Goal: Task Accomplishment & Management: Complete application form

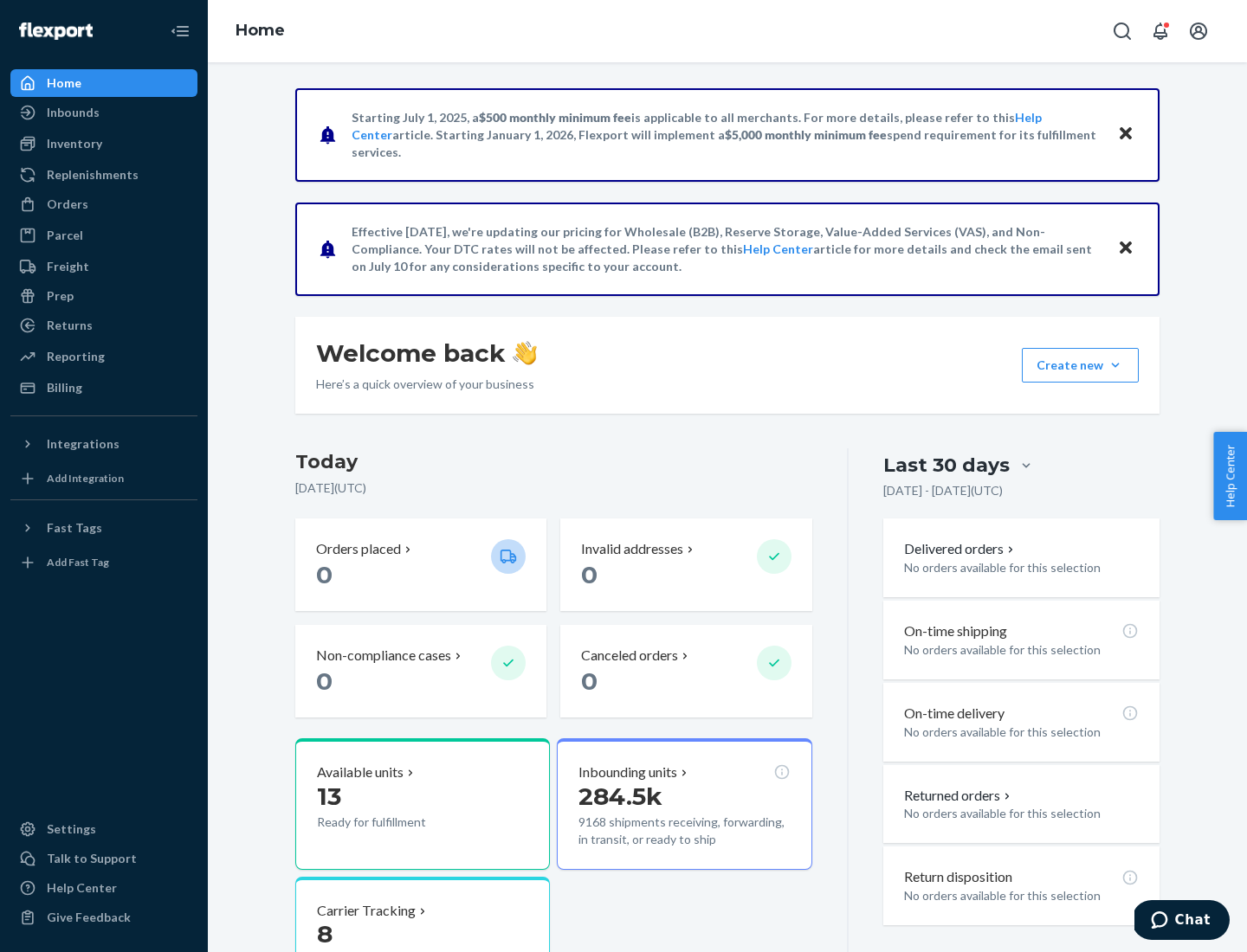
click at [1115, 365] on button "Create new Create new inbound Create new order Create new product" at bounding box center [1080, 365] width 117 height 34
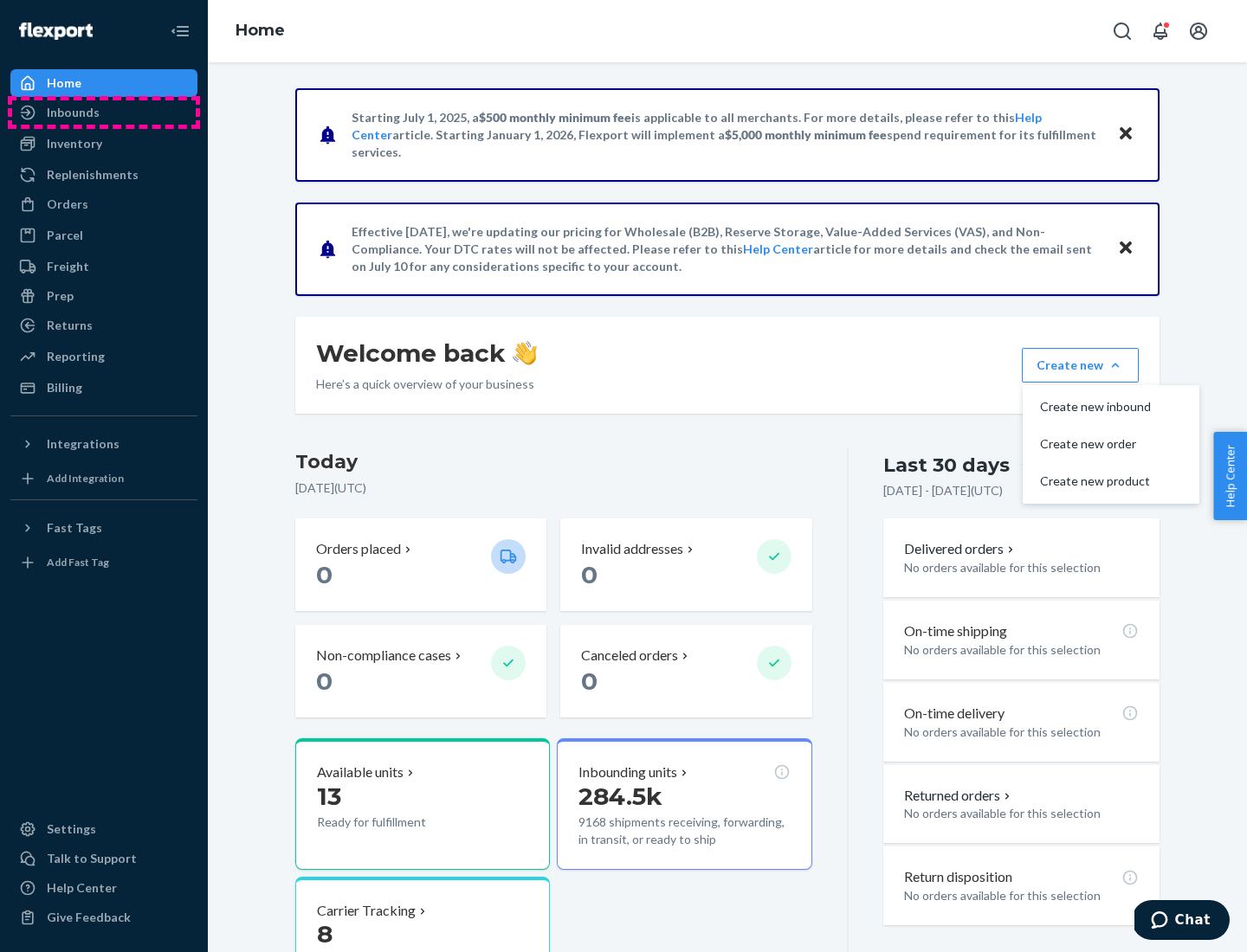
click at [104, 113] on div "Inbounds" at bounding box center [104, 112] width 184 height 24
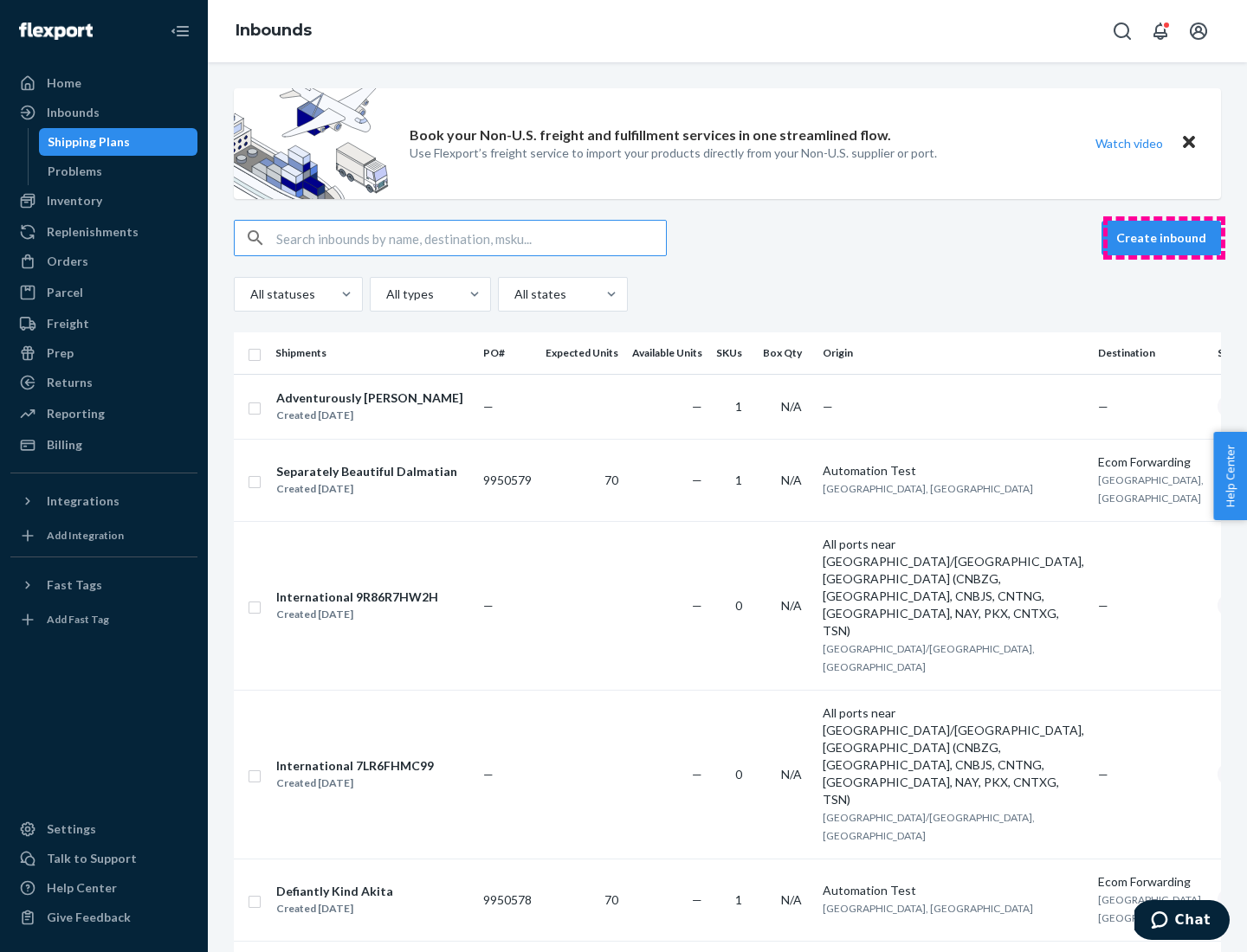
click at [1164, 238] on button "Create inbound" at bounding box center [1160, 238] width 120 height 34
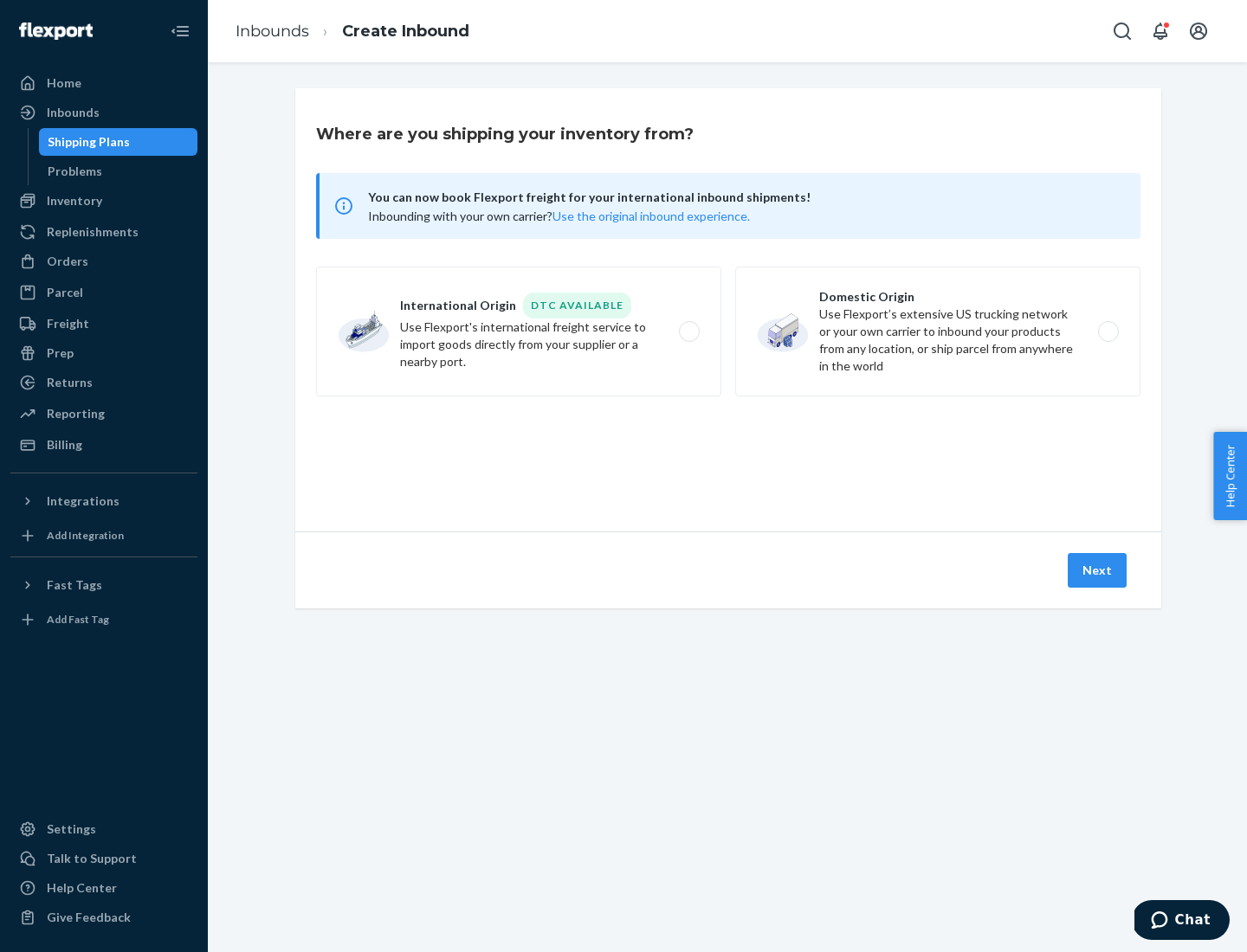
click at [938, 332] on label "Domestic Origin Use Flexport’s extensive US trucking network or your own carrie…" at bounding box center [937, 332] width 405 height 130
click at [1107, 332] on input "Domestic Origin Use Flexport’s extensive US trucking network or your own carrie…" at bounding box center [1113, 332] width 11 height 11
radio input "true"
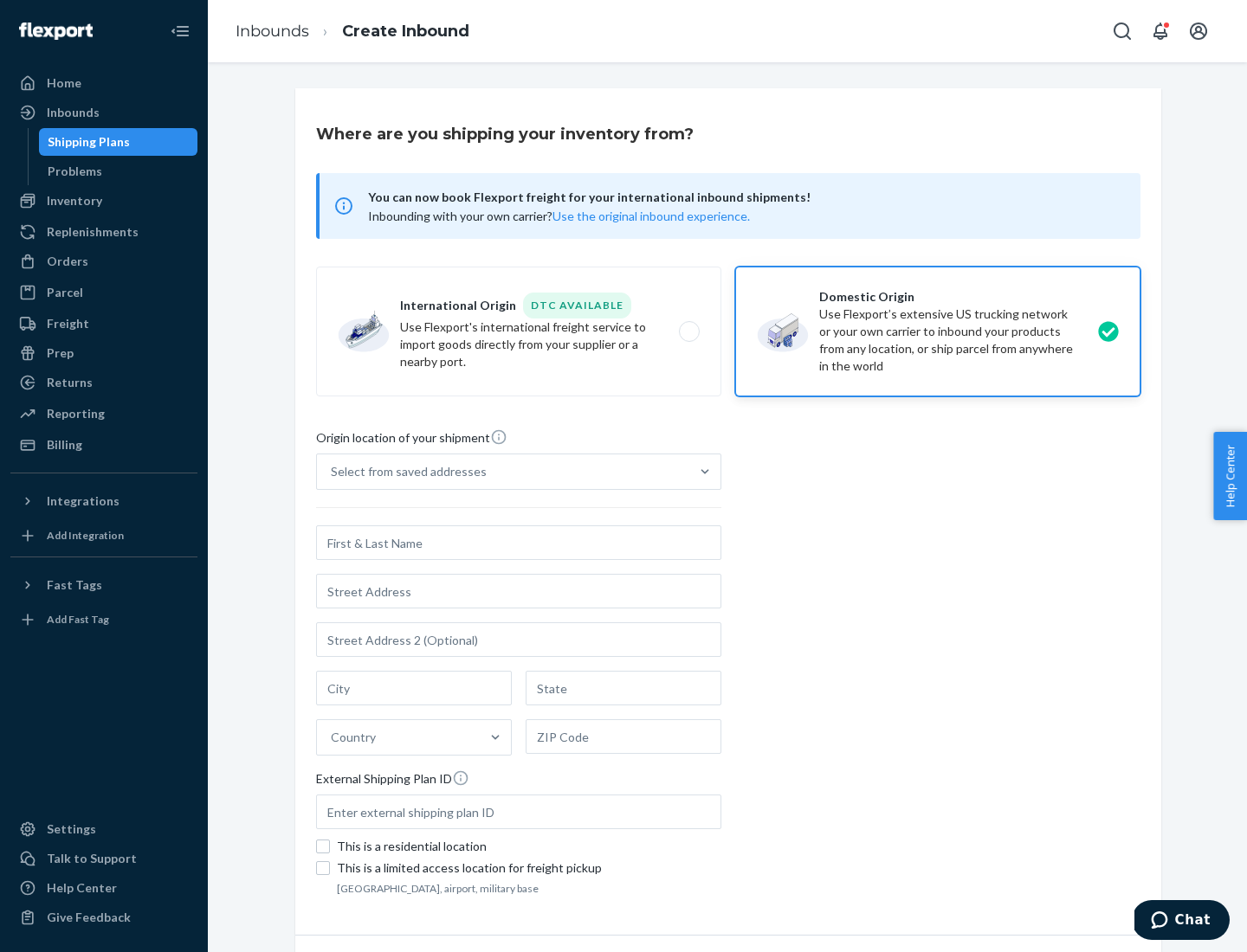
click at [404, 471] on div "Select from saved addresses" at bounding box center [408, 471] width 156 height 17
click at [333, 471] on input "Select from saved addresses" at bounding box center [332, 471] width 2 height 17
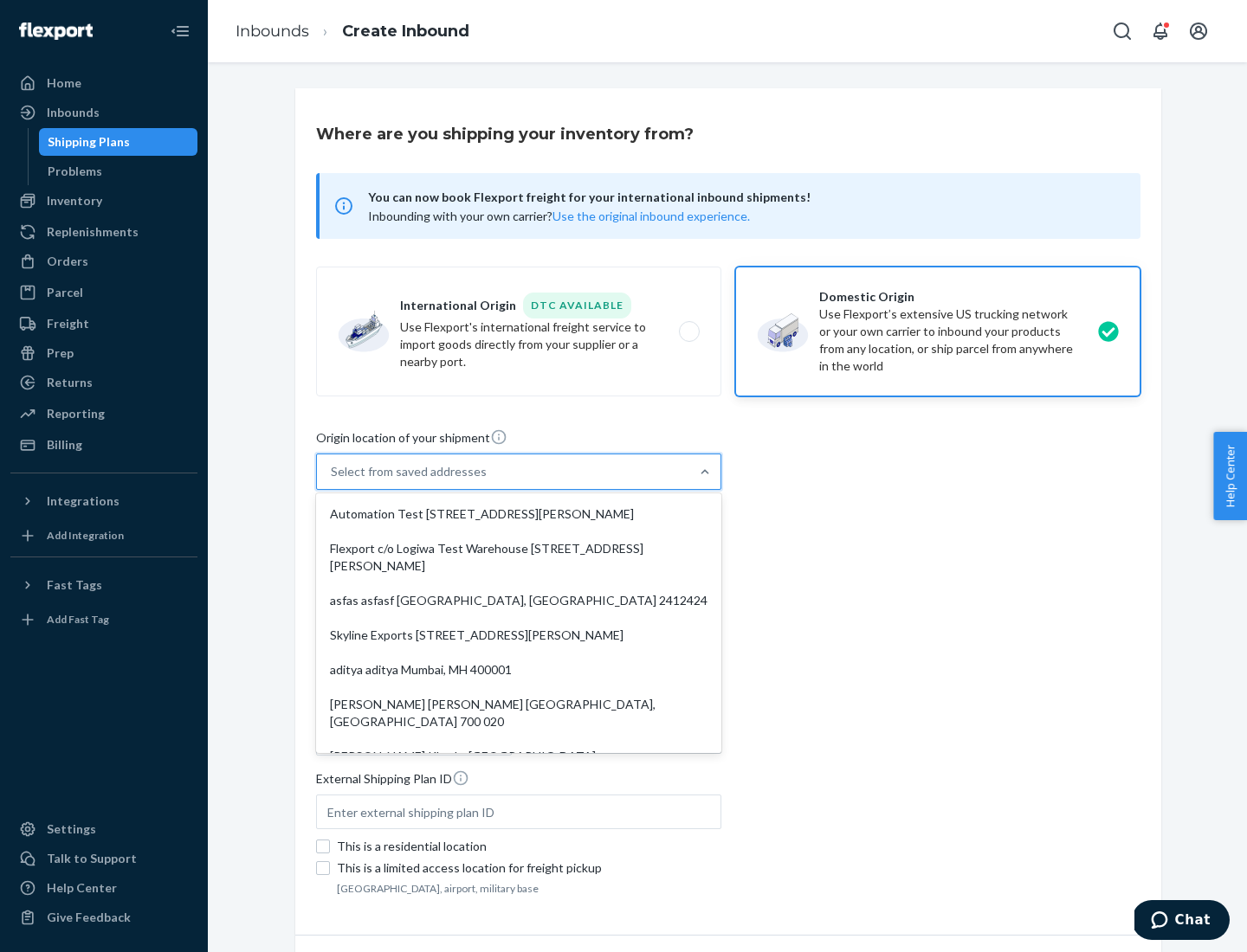
scroll to position [7, 0]
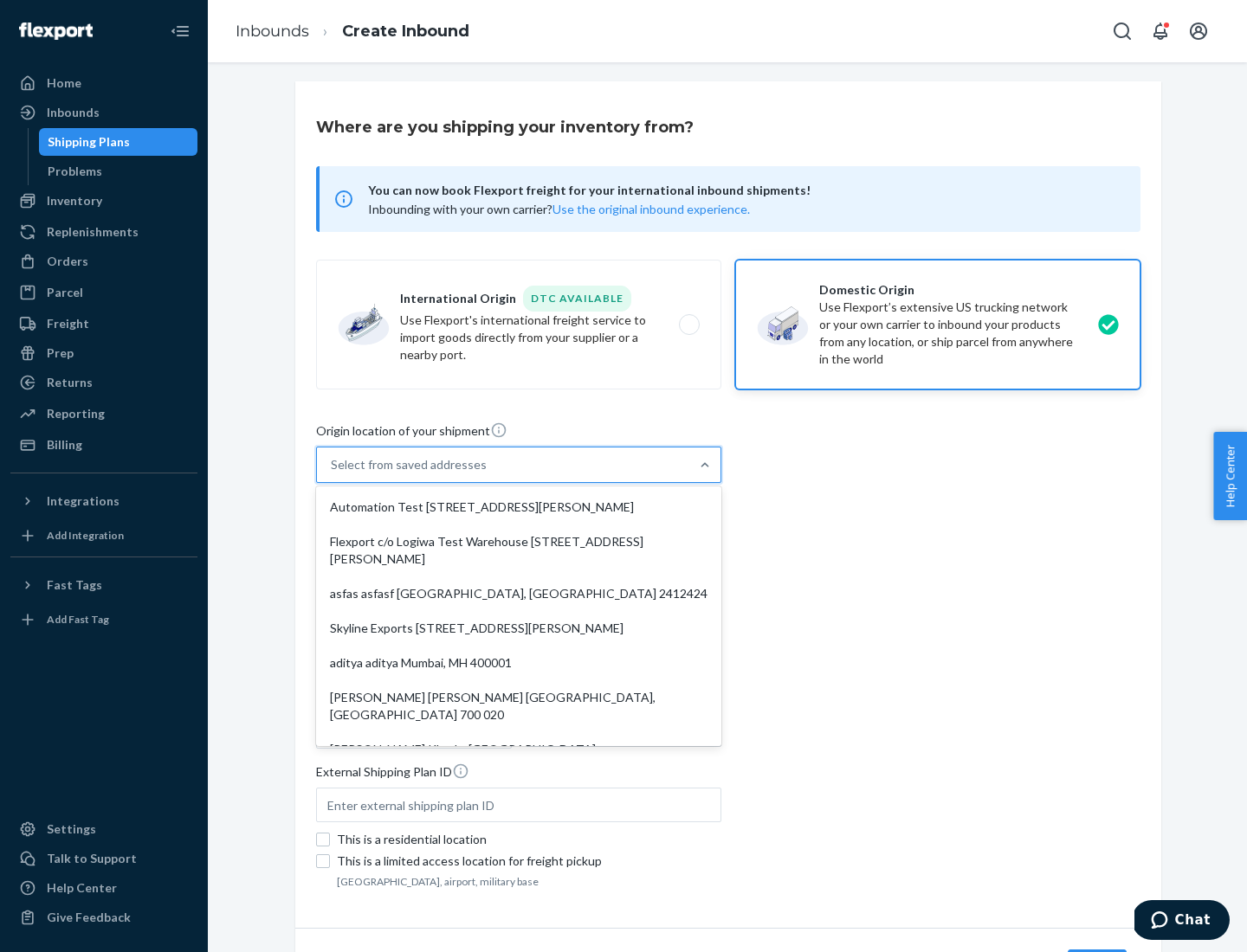
click at [518, 508] on div "Automation Test [STREET_ADDRESS][PERSON_NAME]" at bounding box center [518, 507] width 399 height 34
click at [333, 473] on input "option Automation Test [STREET_ADDRESS][PERSON_NAME]. 9 results available. Use …" at bounding box center [332, 464] width 2 height 17
type input "Automation Test"
type input "9th Floor"
type input "[GEOGRAPHIC_DATA]"
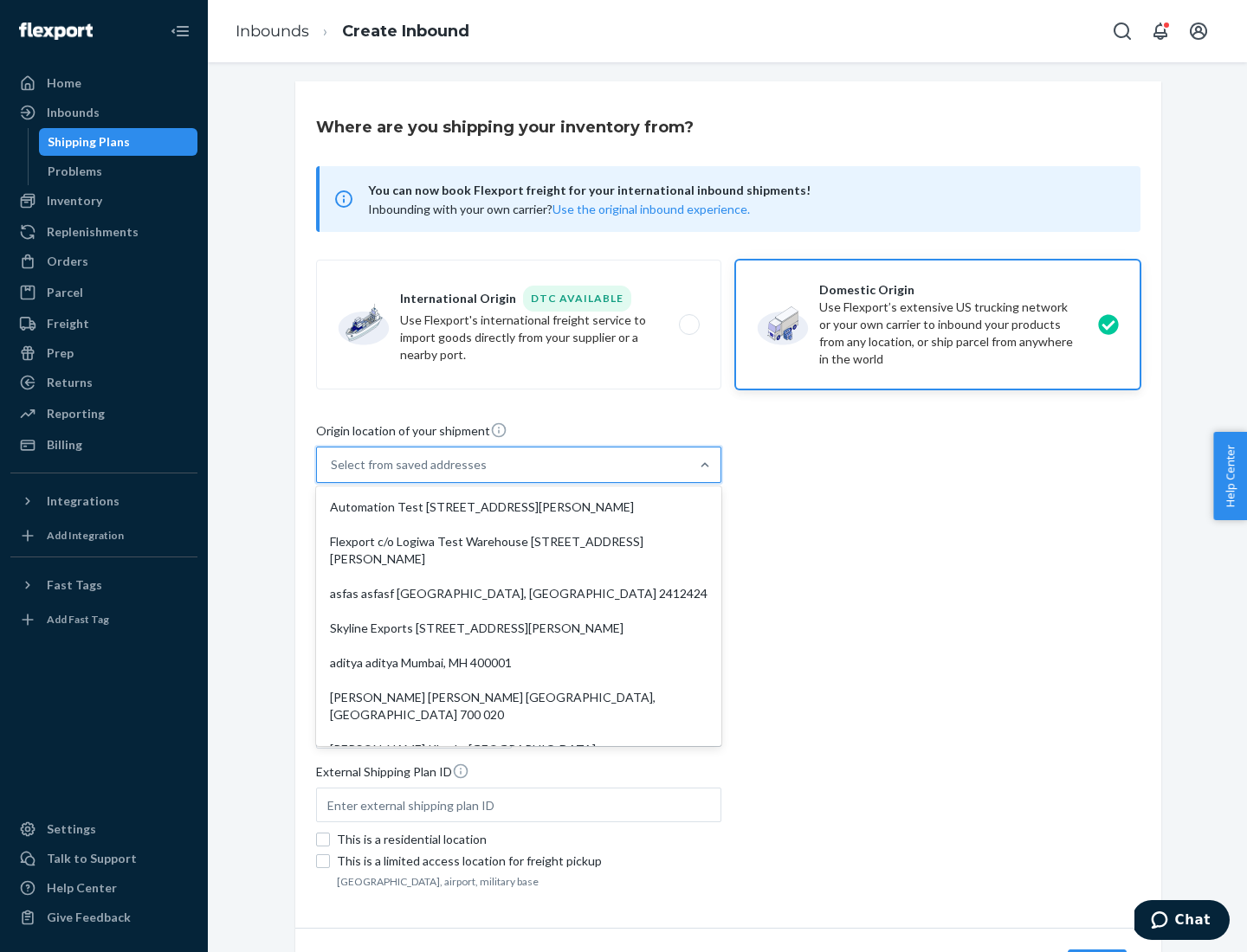
type input "CA"
type input "94104"
type input "[STREET_ADDRESS][PERSON_NAME]"
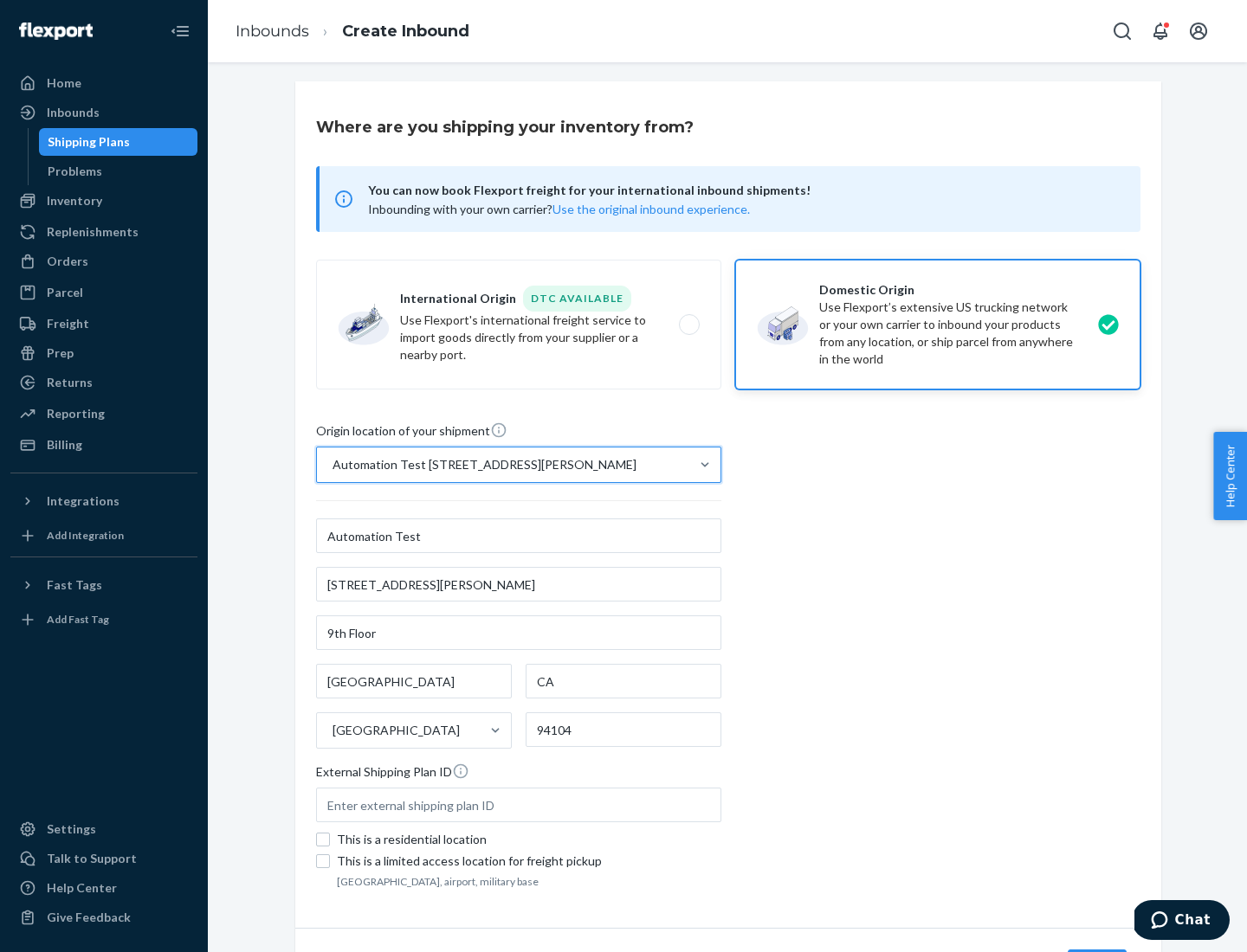
scroll to position [101, 0]
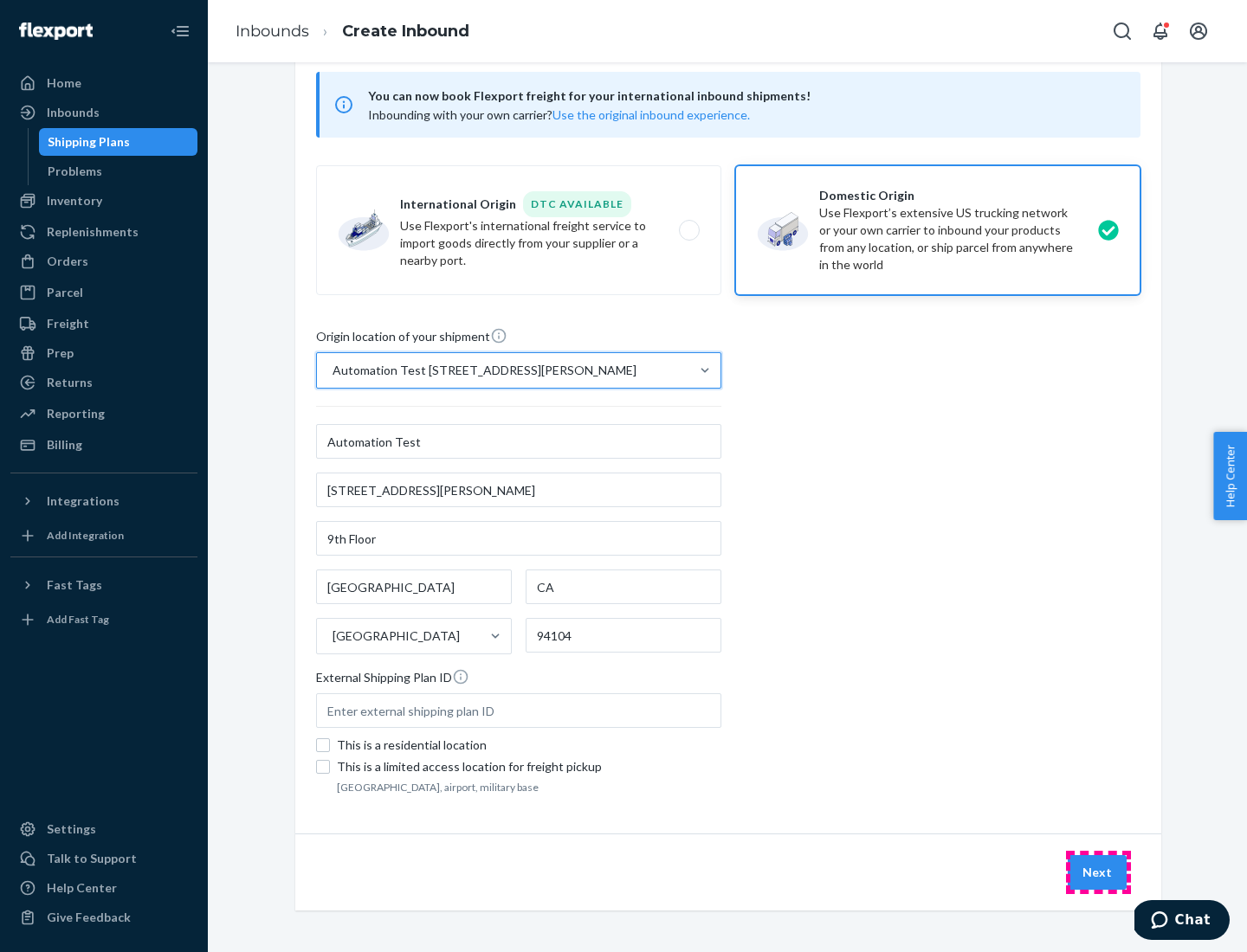
click at [1098, 873] on button "Next" at bounding box center [1096, 873] width 59 height 34
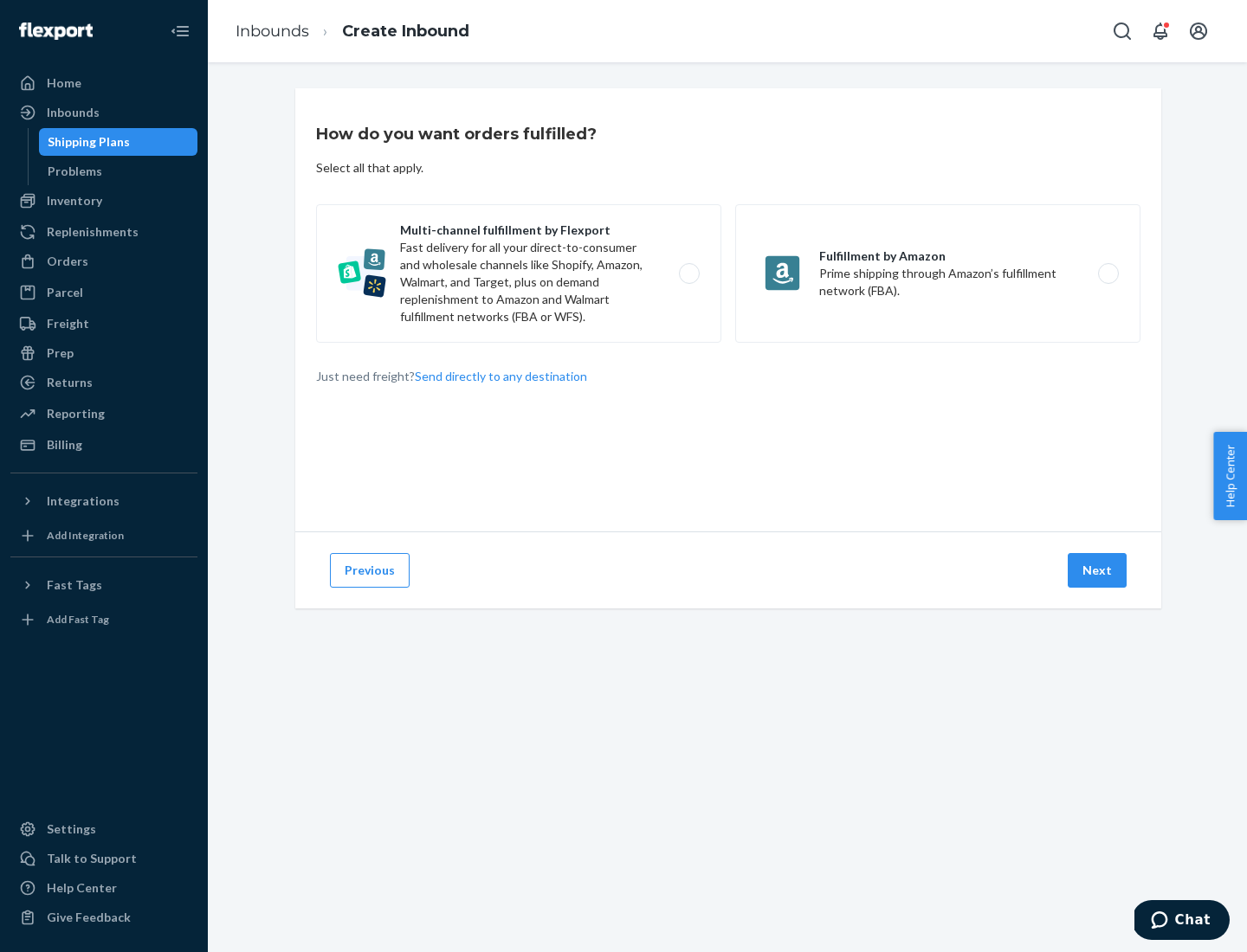
click at [518, 273] on label "Multi-channel fulfillment by Flexport Fast delivery for all your direct-to-cons…" at bounding box center [518, 274] width 405 height 139
click at [688, 273] on input "Multi-channel fulfillment by Flexport Fast delivery for all your direct-to-cons…" at bounding box center [693, 274] width 11 height 11
radio input "true"
click at [1098, 571] on button "Next" at bounding box center [1096, 571] width 59 height 34
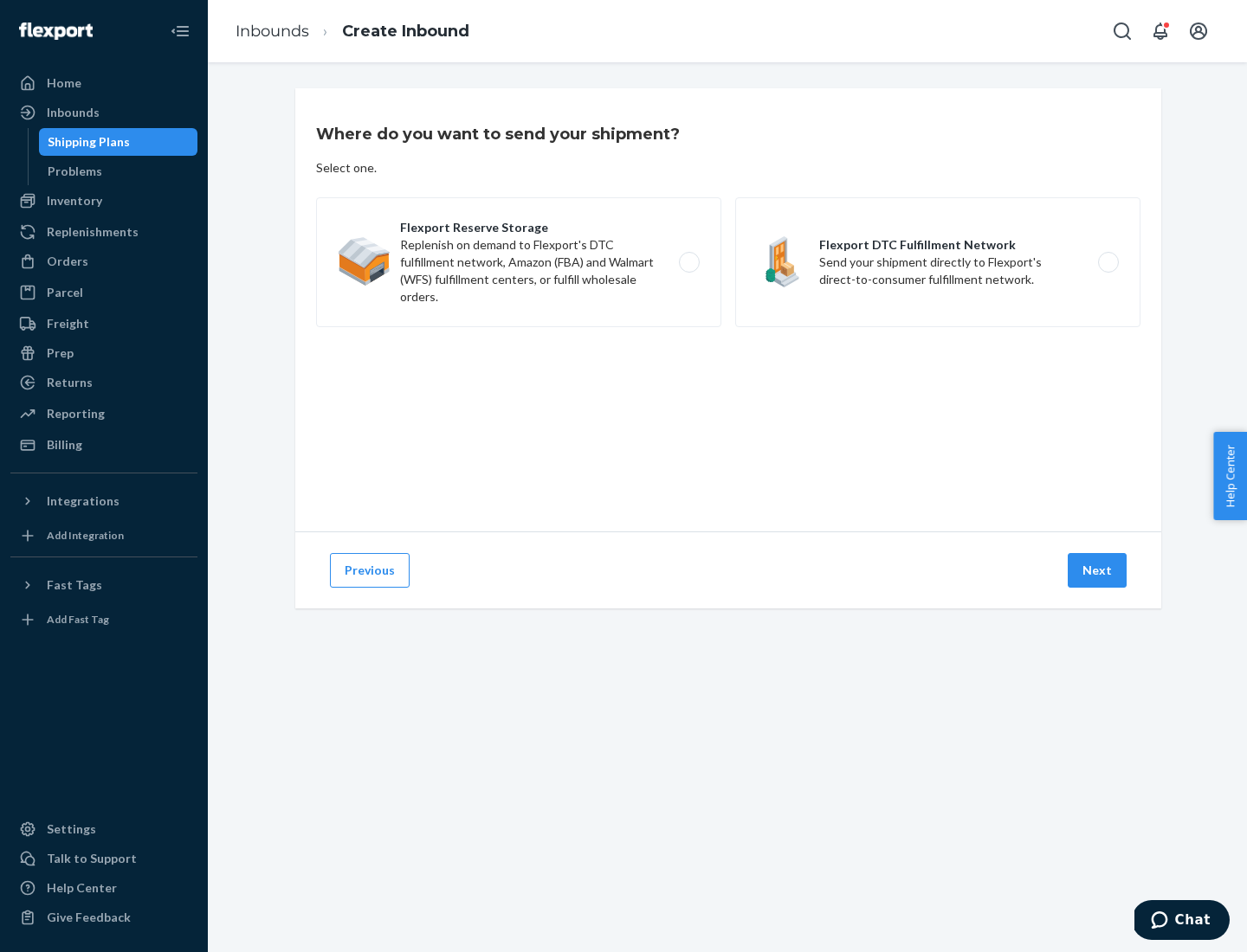
click at [938, 262] on label "Flexport DTC Fulfillment Network Send your shipment directly to Flexport's dire…" at bounding box center [937, 262] width 405 height 130
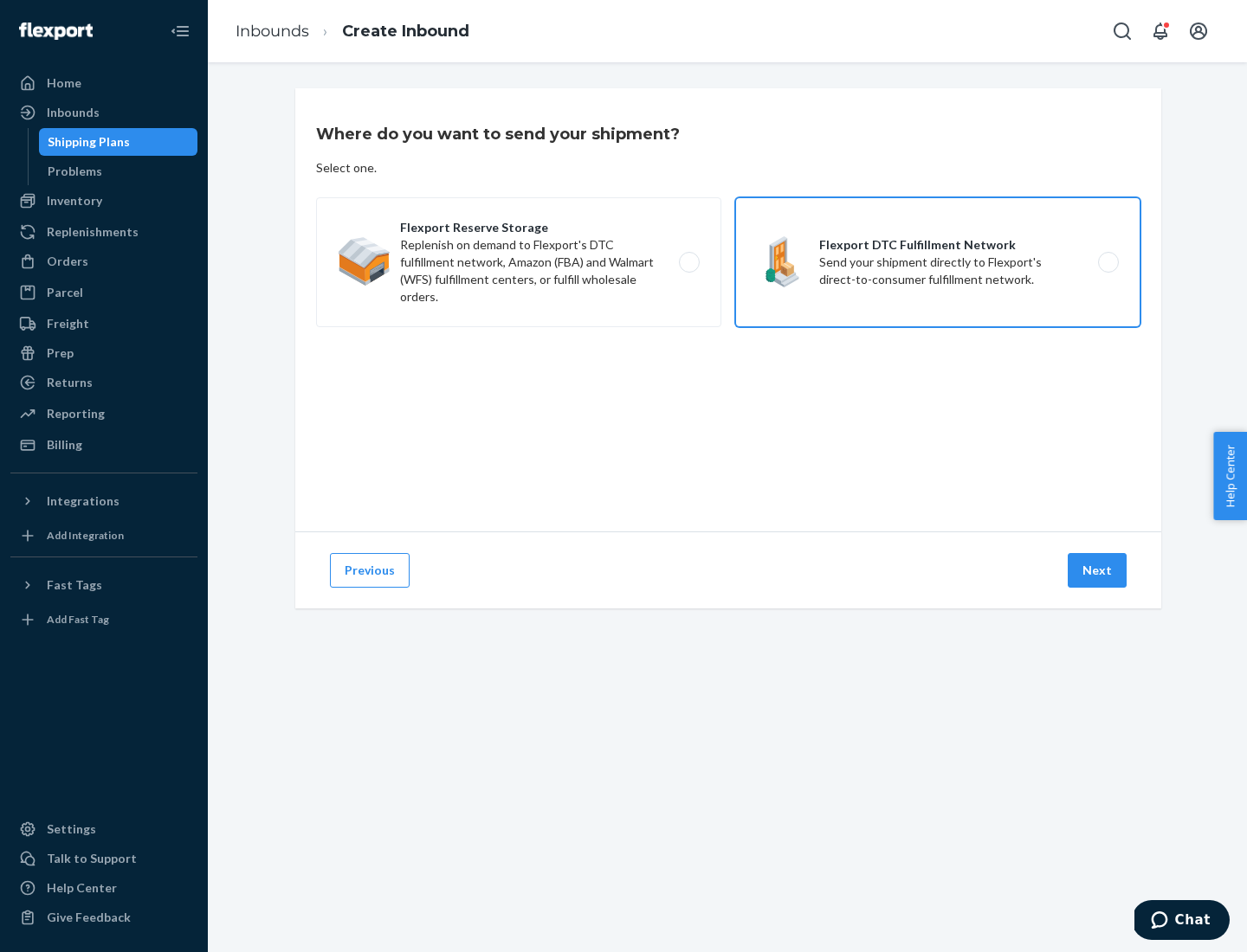
click at [1107, 262] on input "Flexport DTC Fulfillment Network Send your shipment directly to Flexport's dire…" at bounding box center [1113, 262] width 11 height 11
radio input "true"
click at [1098, 571] on button "Next" at bounding box center [1096, 571] width 59 height 34
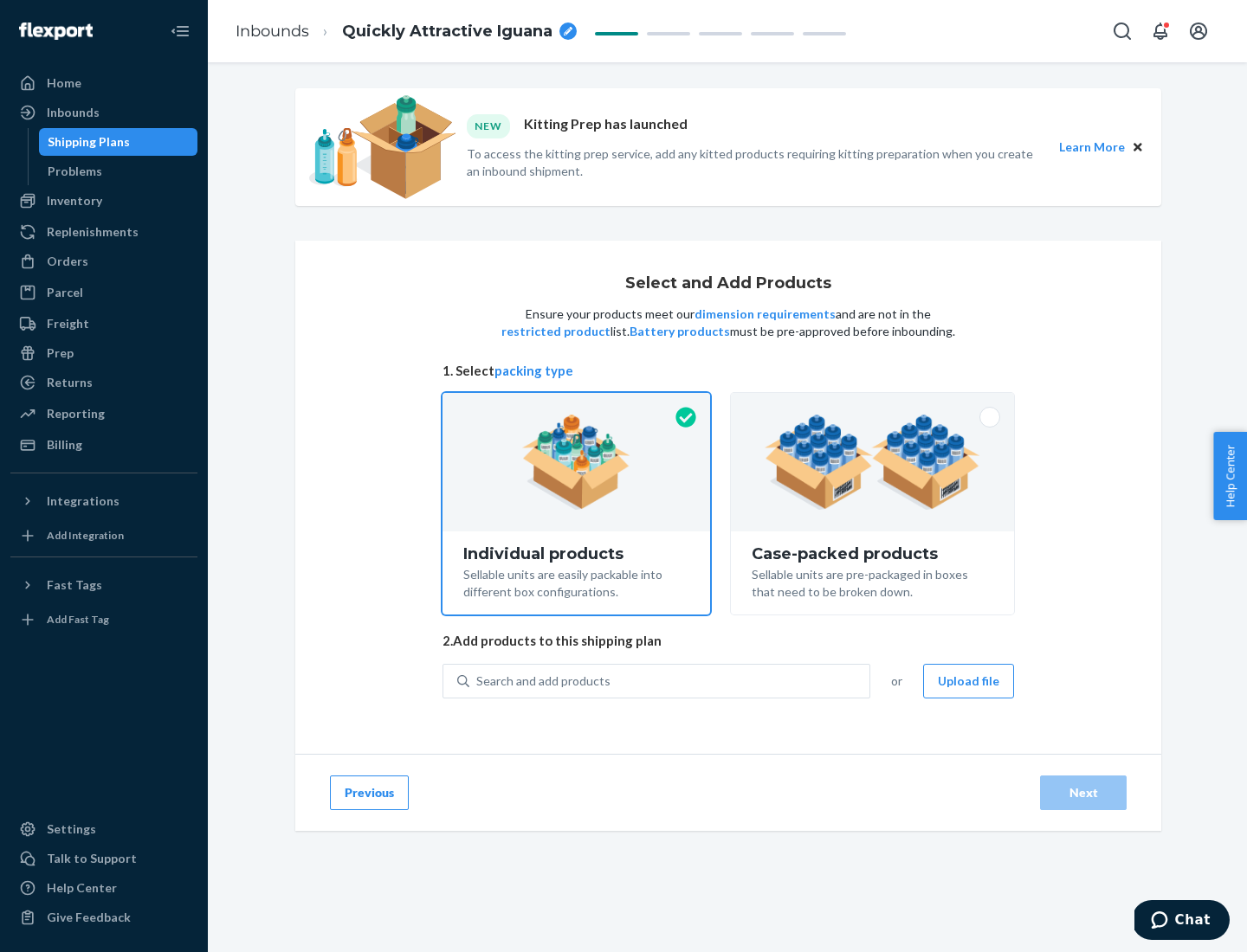
click at [873, 462] on img at bounding box center [872, 462] width 215 height 96
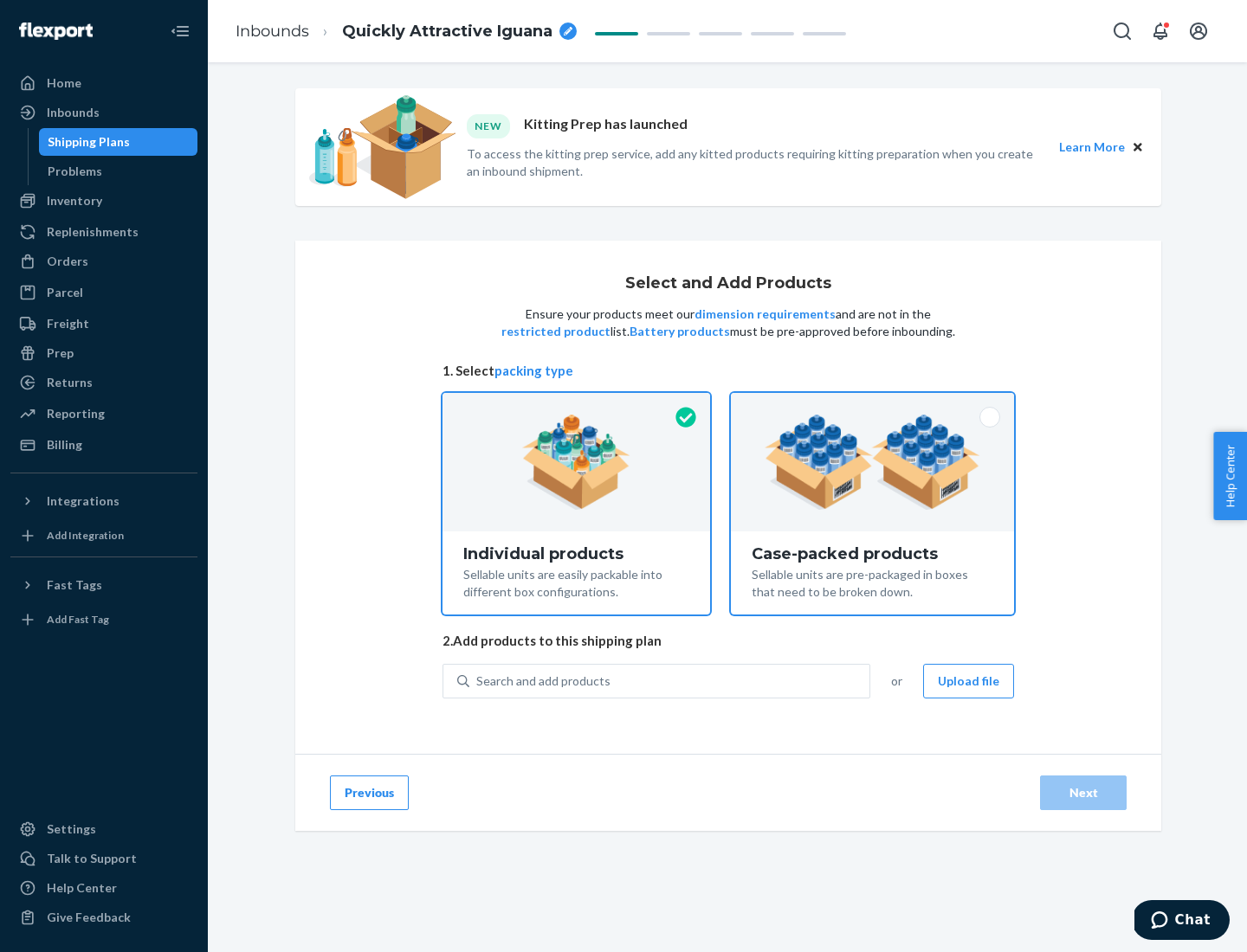
click at [873, 404] on input "Case-packed products Sellable units are pre-packaged in boxes that need to be b…" at bounding box center [872, 398] width 11 height 11
radio input "true"
radio input "false"
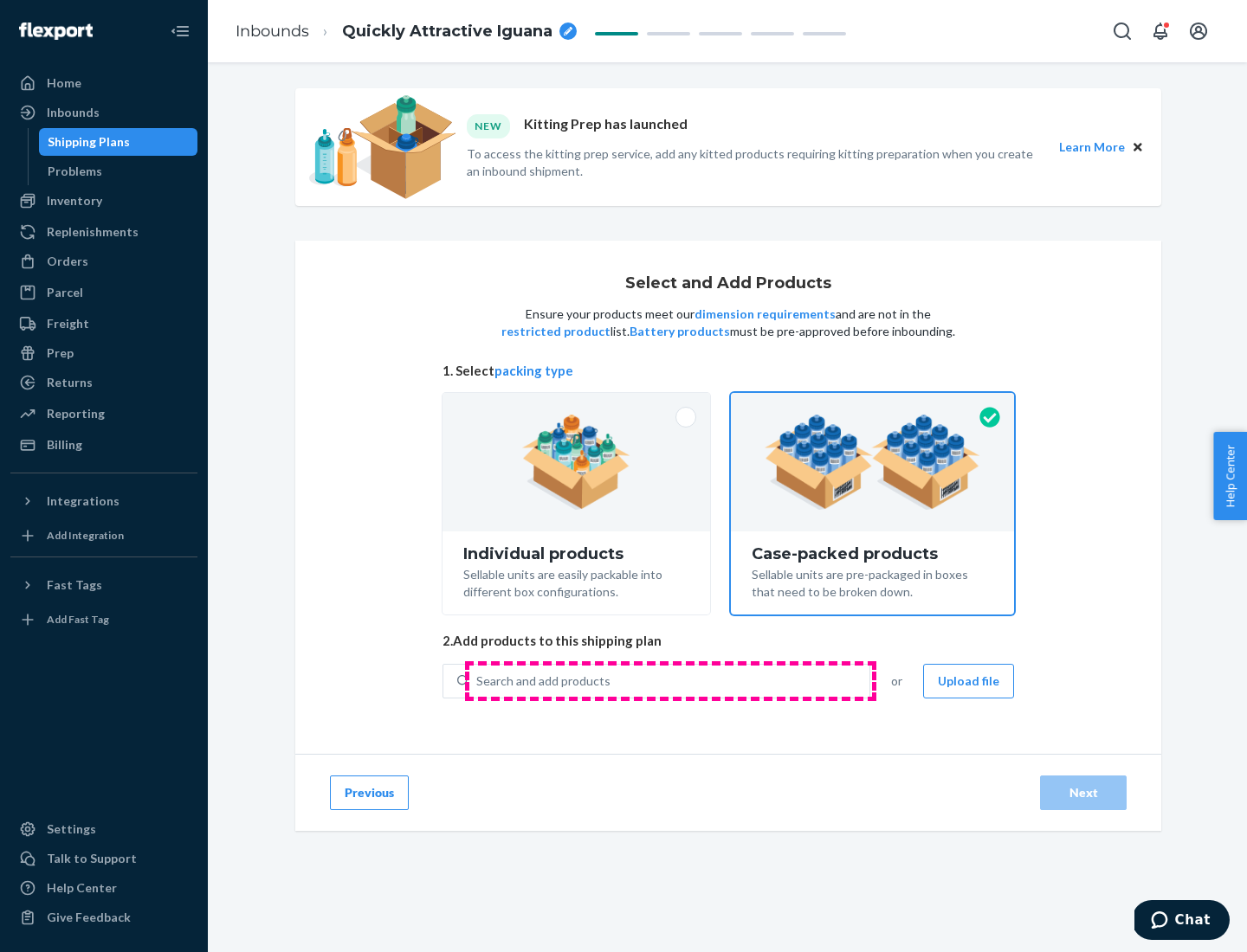
click at [670, 681] on div "Search and add products" at bounding box center [669, 681] width 400 height 32
click at [478, 681] on input "Search and add products" at bounding box center [477, 681] width 2 height 17
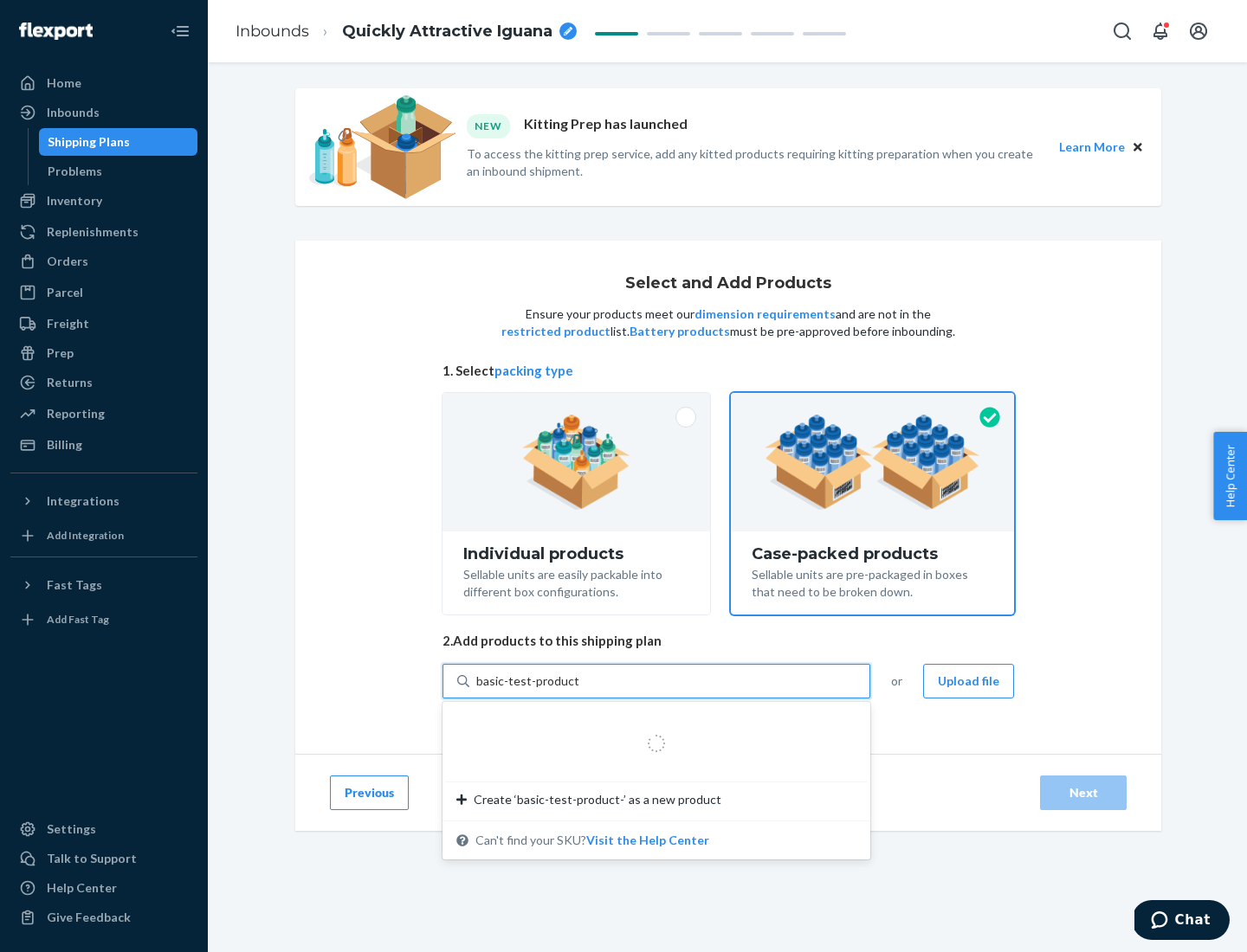
type input "basic-test-product-1"
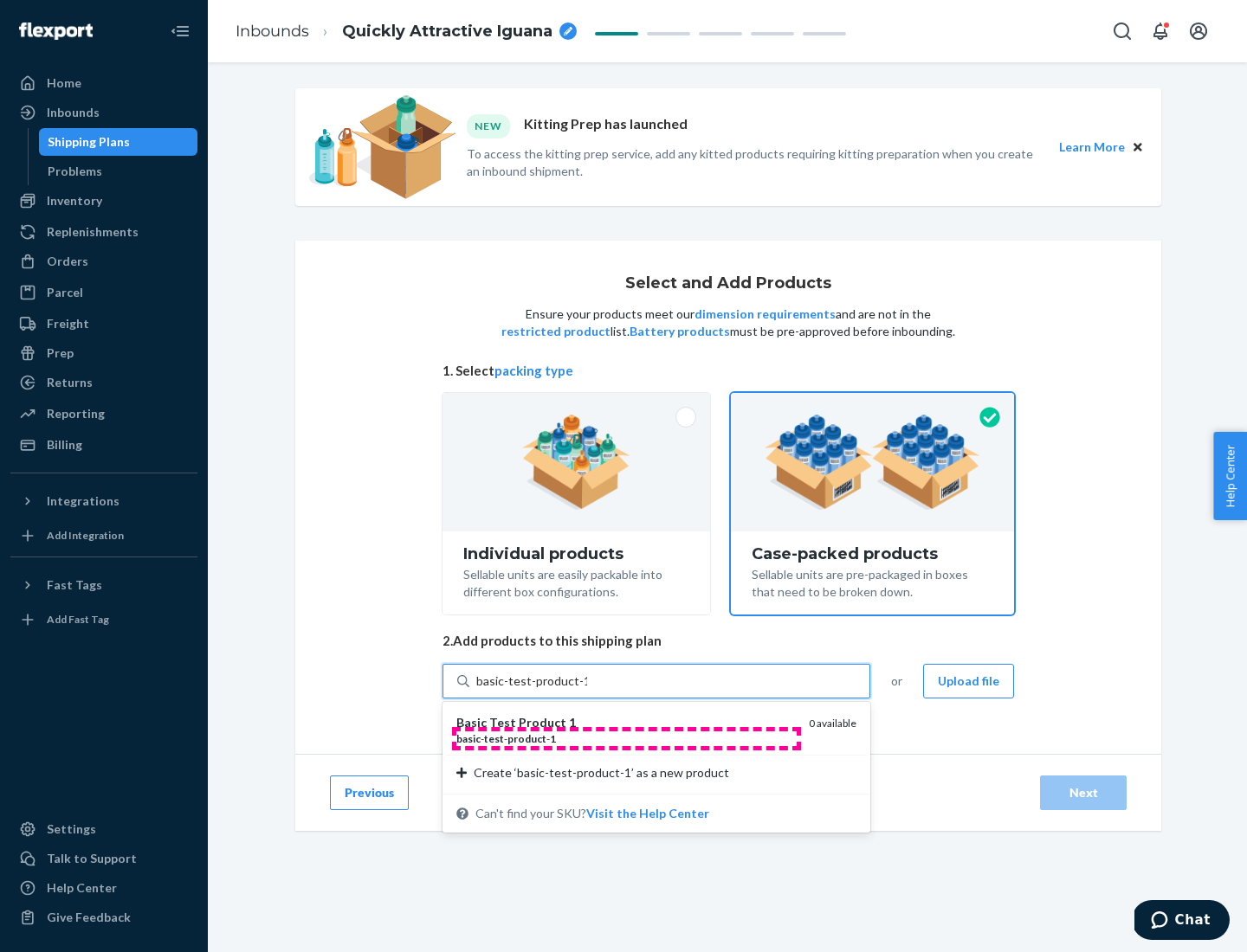
click at [626, 738] on div "basic - test - product - 1" at bounding box center [625, 738] width 338 height 14
click at [587, 690] on input "basic-test-product-1" at bounding box center [531, 681] width 111 height 17
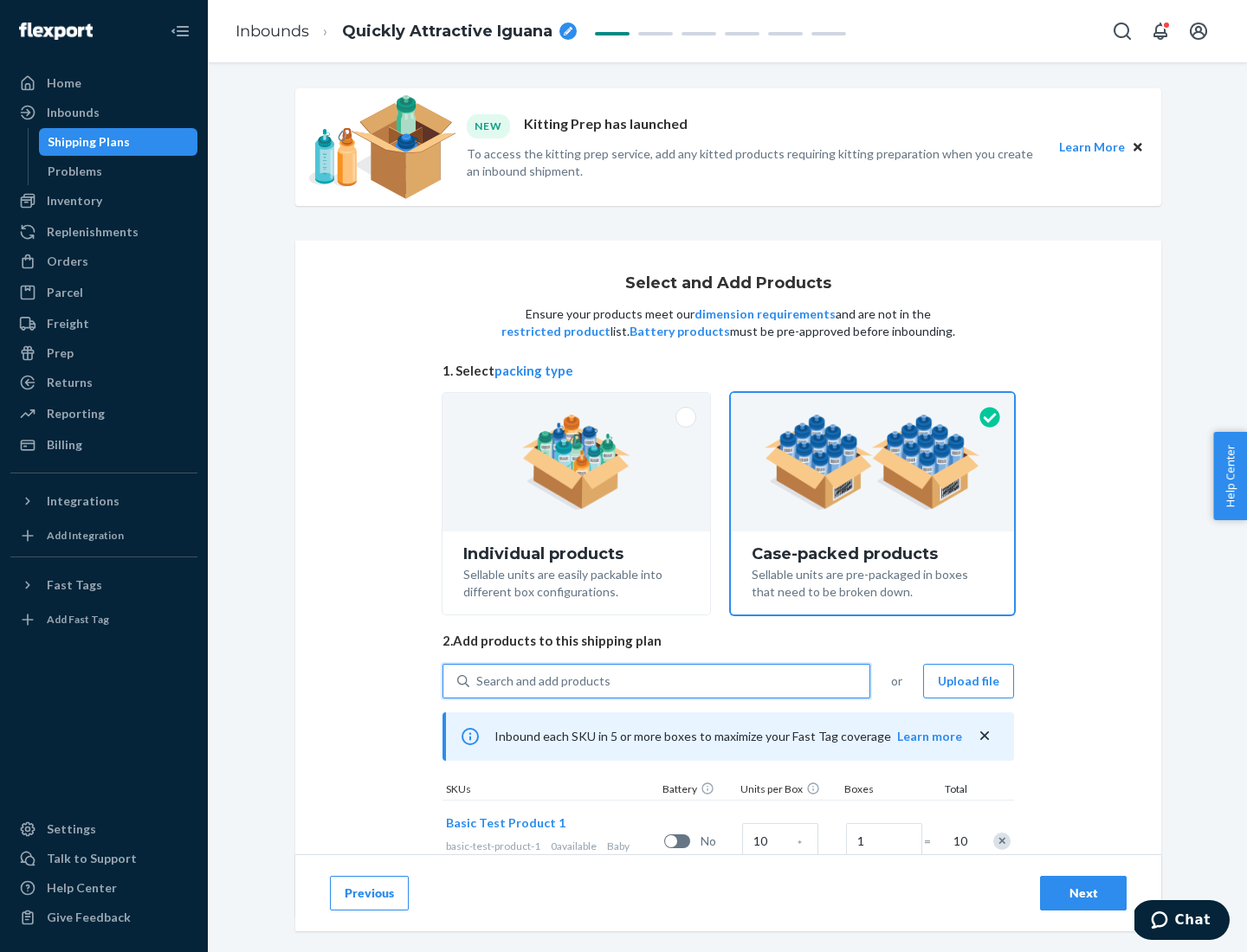
scroll to position [62, 0]
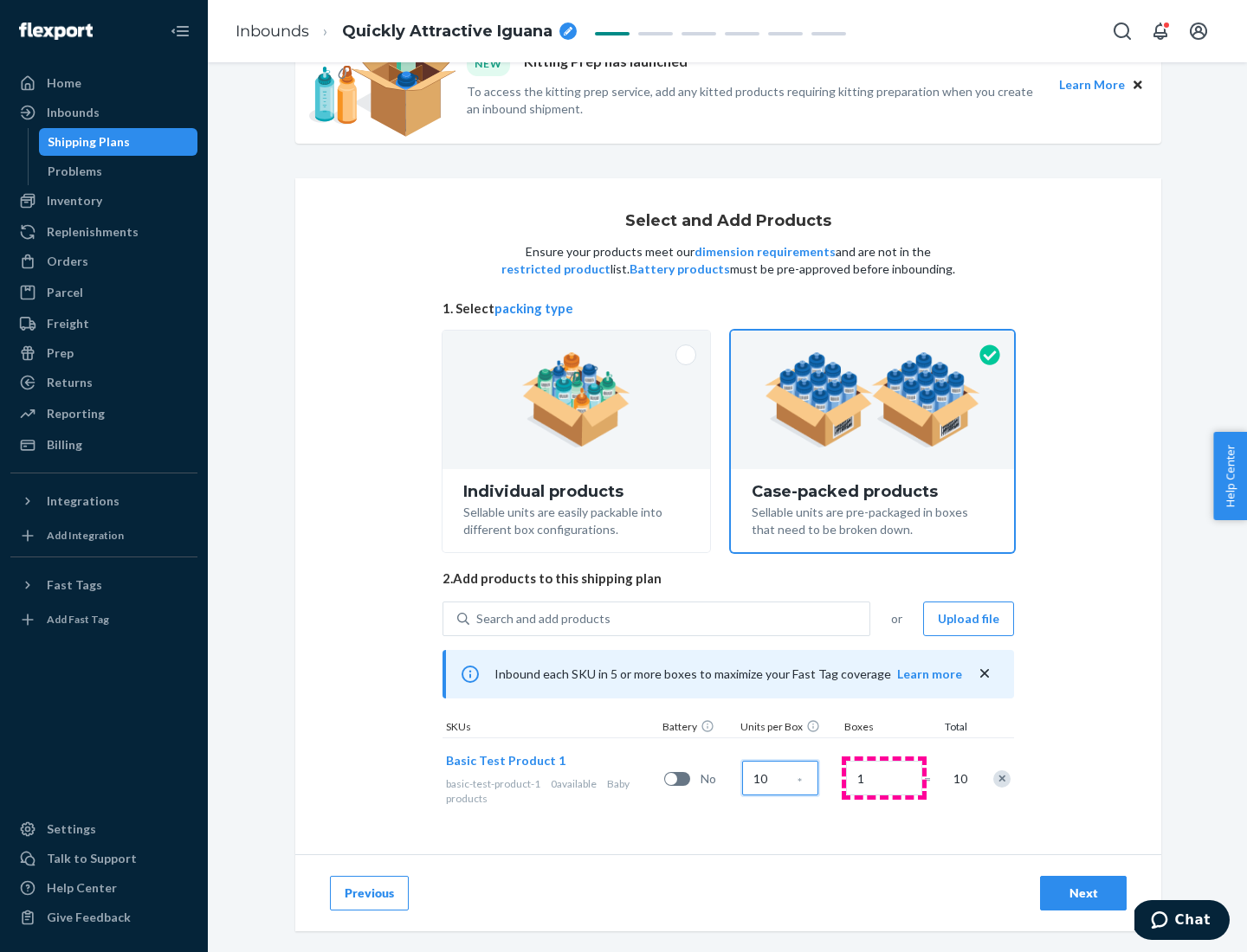
type input "10"
type input "7"
click at [1083, 893] on div "Next" at bounding box center [1083, 892] width 57 height 17
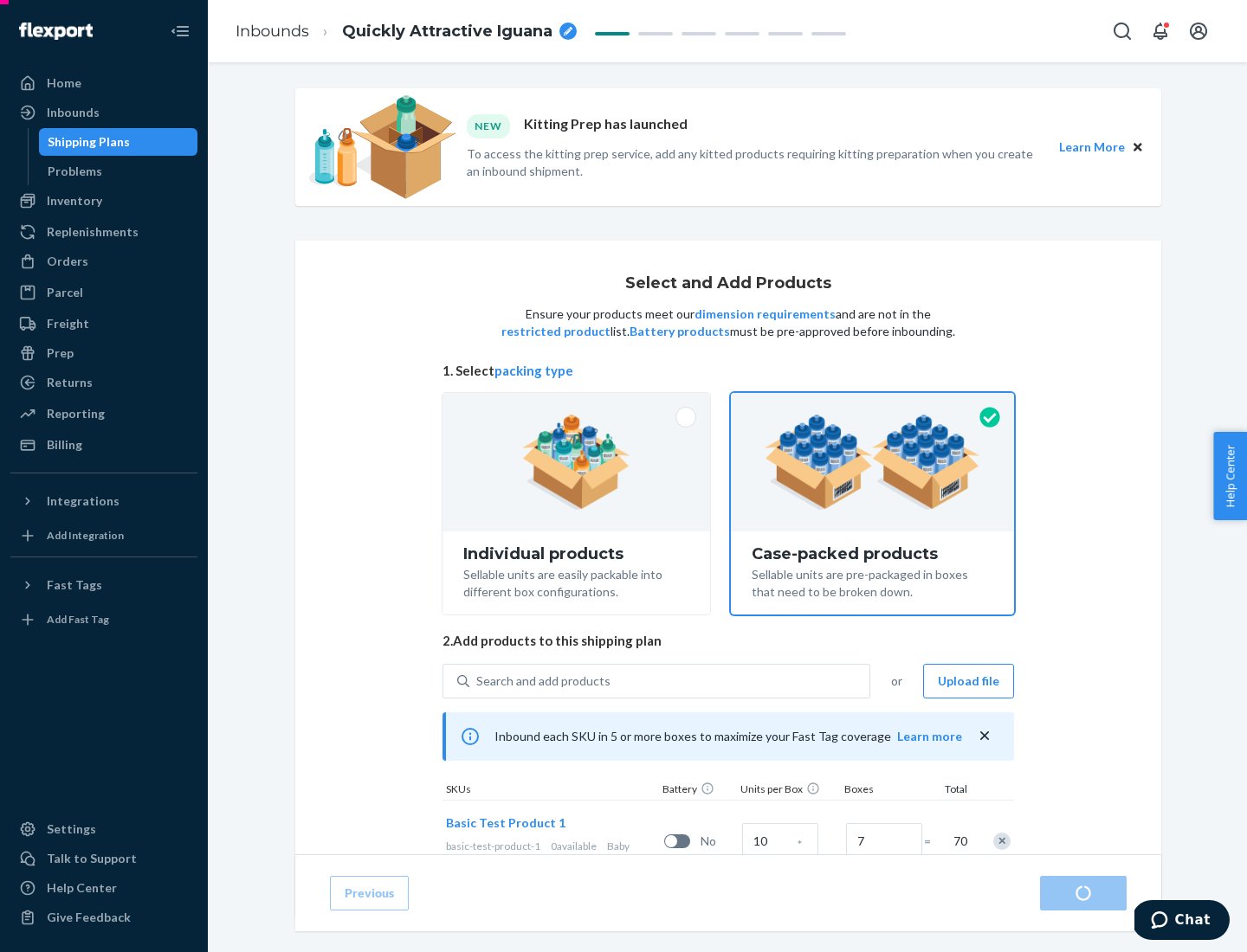
radio input "true"
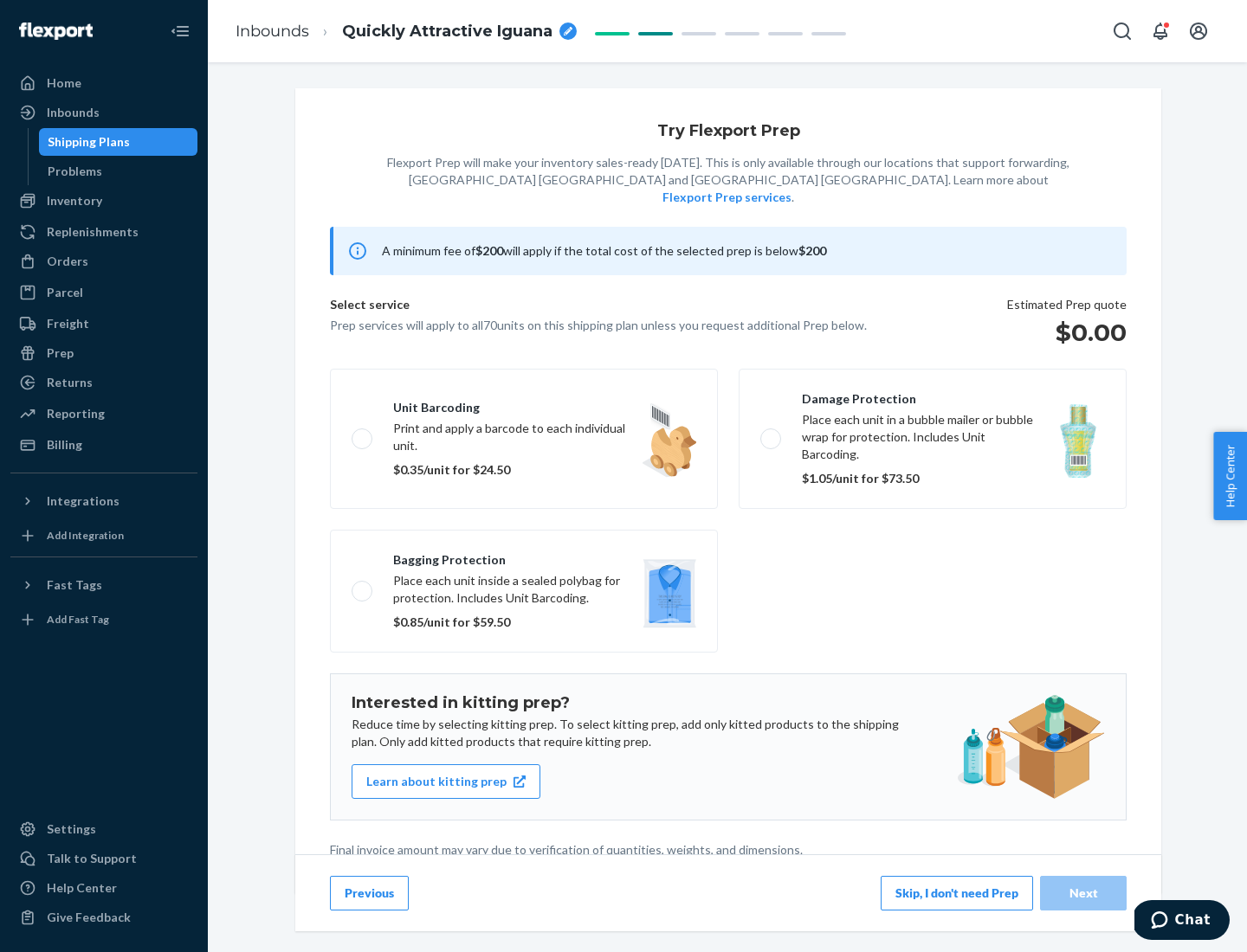
scroll to position [5, 0]
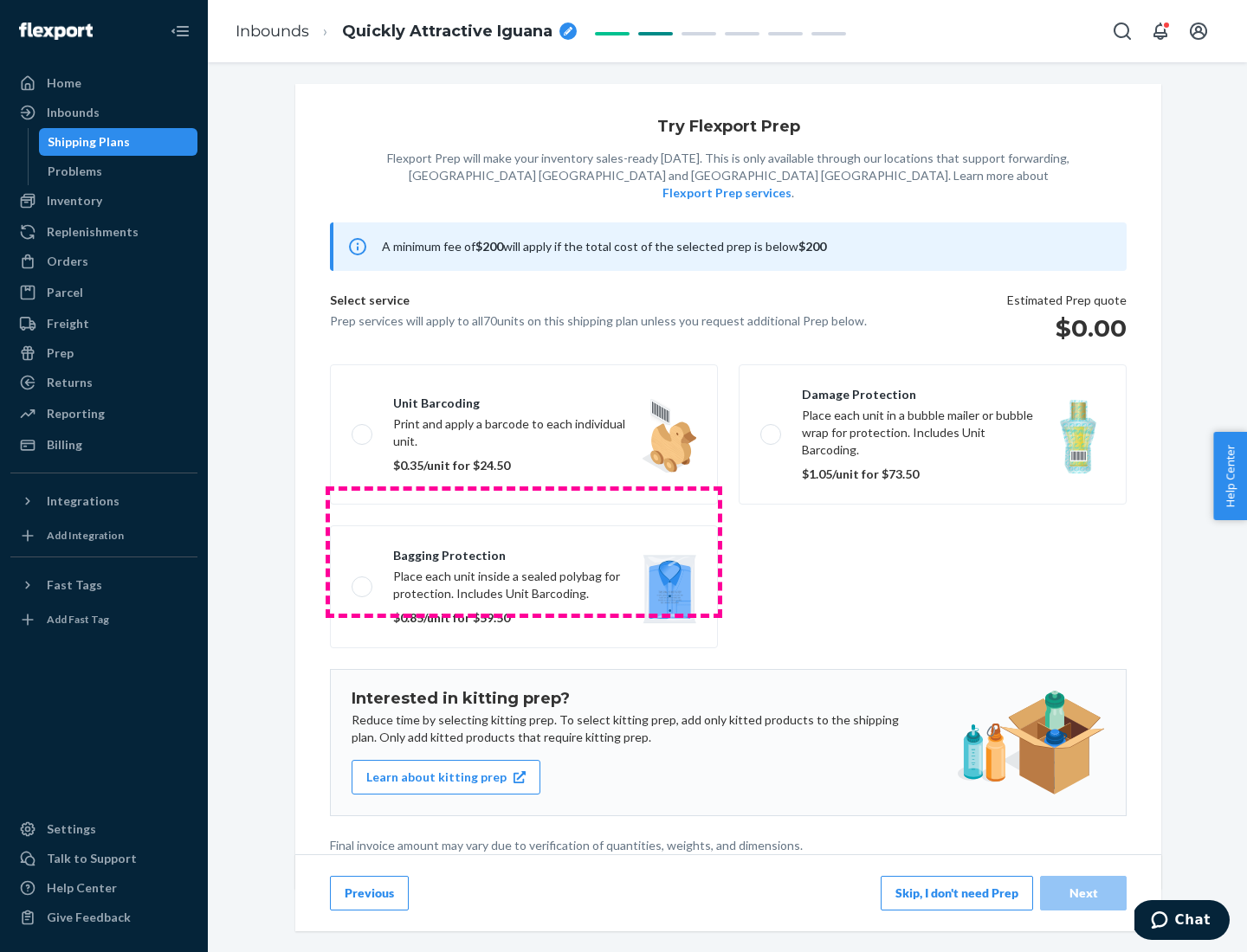
click at [524, 552] on label "Bagging protection Place each unit inside a sealed polybag for protection. Incl…" at bounding box center [524, 587] width 388 height 123
click at [362, 581] on input "Bagging protection Place each unit inside a sealed polybag for protection. Incl…" at bounding box center [357, 586] width 11 height 11
checkbox input "true"
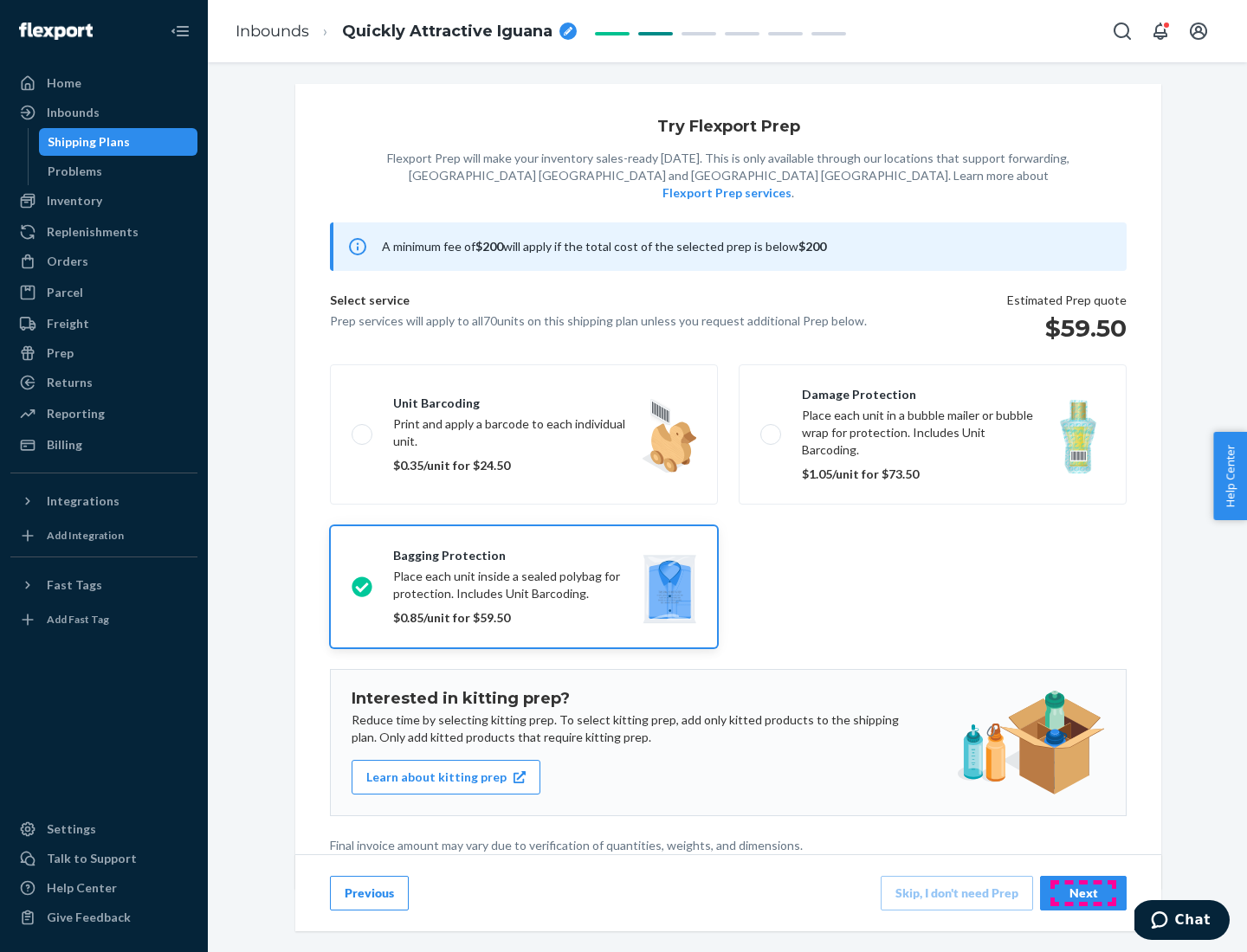
click at [1083, 892] on div "Next" at bounding box center [1083, 892] width 57 height 17
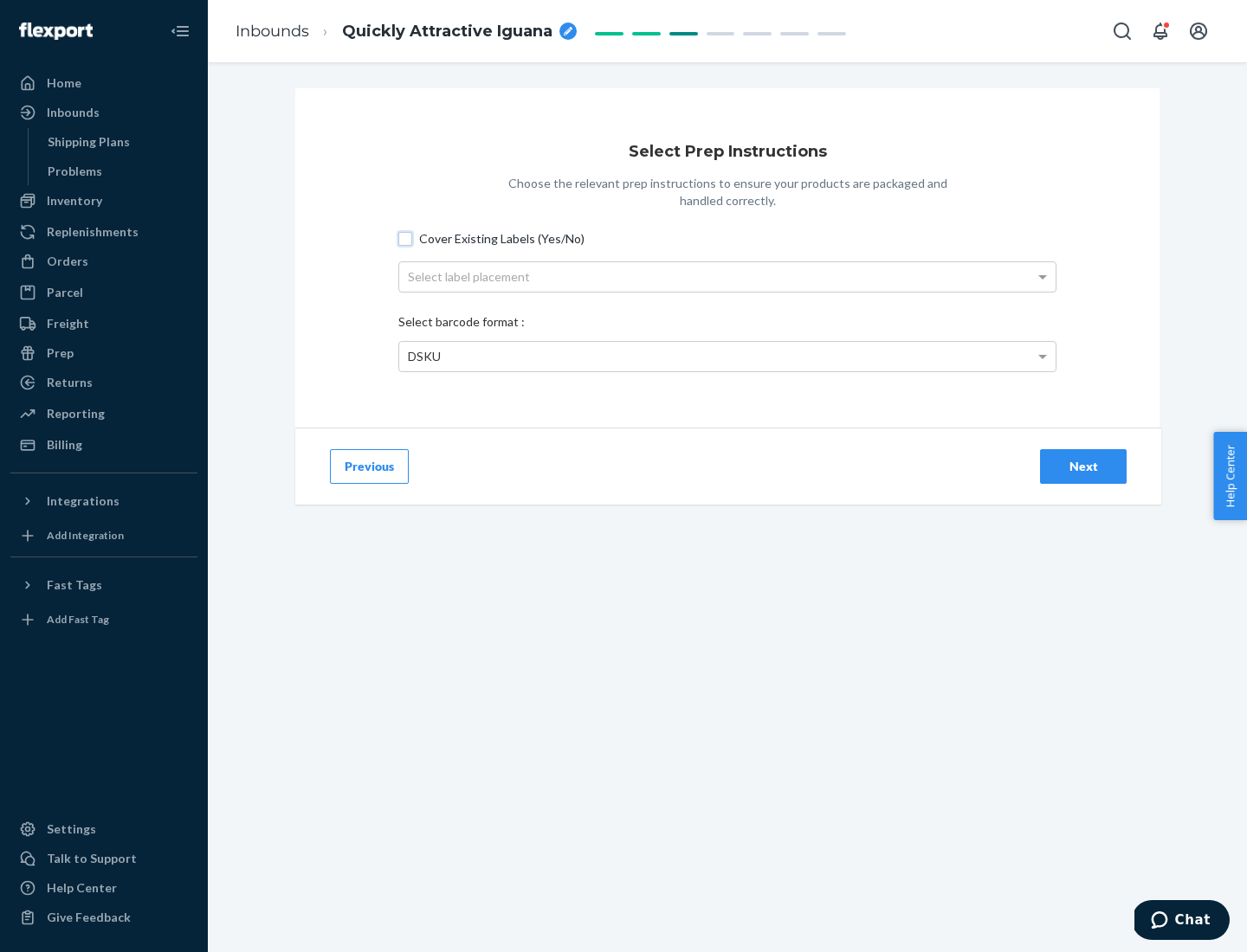
click at [405, 238] on input "Cover Existing Labels (Yes/No)" at bounding box center [405, 238] width 14 height 14
checkbox input "true"
click at [728, 276] on div "Select label placement" at bounding box center [728, 277] width 656 height 30
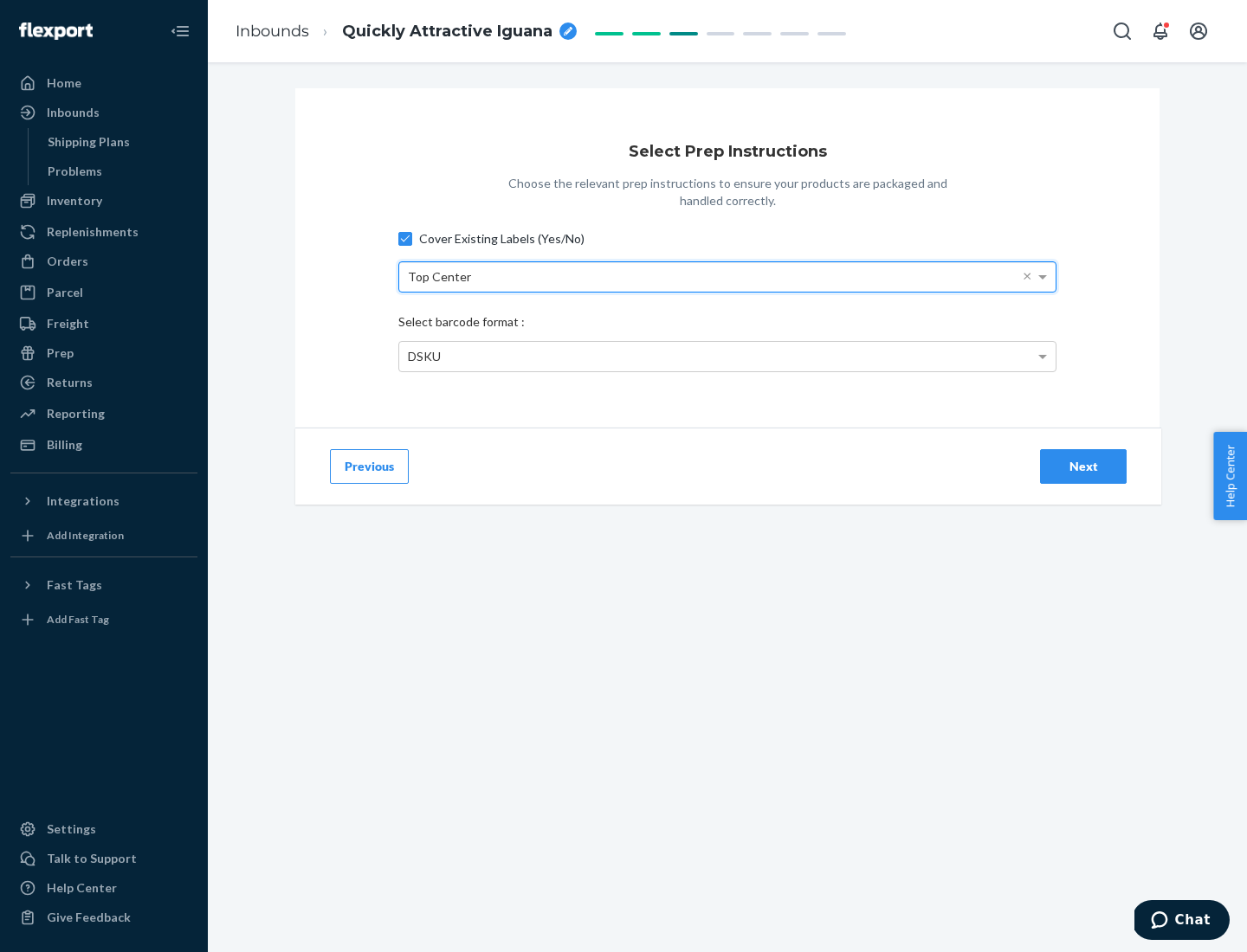
click at [728, 356] on div "DSKU" at bounding box center [728, 356] width 656 height 30
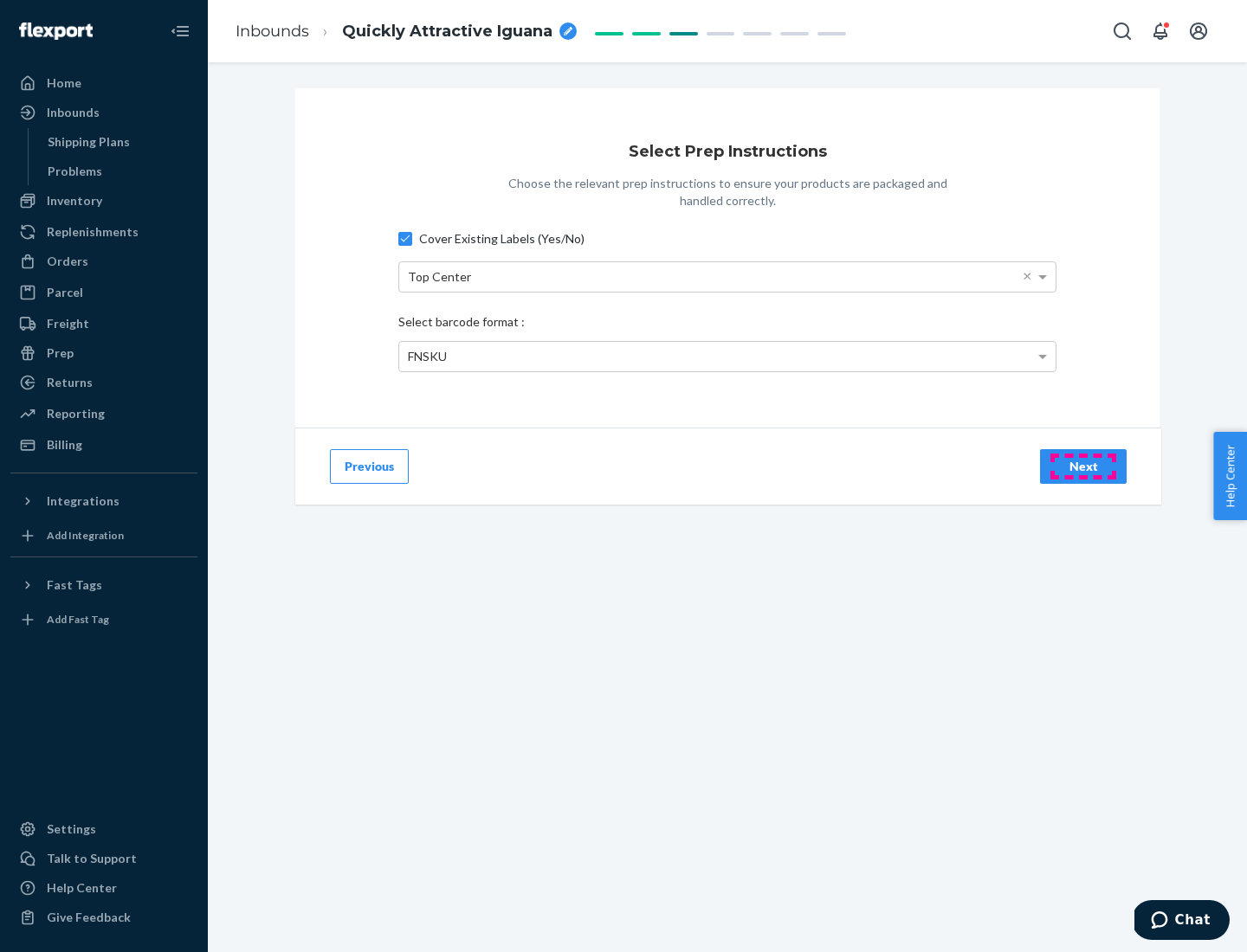
click at [1083, 466] on div "Next" at bounding box center [1083, 466] width 57 height 17
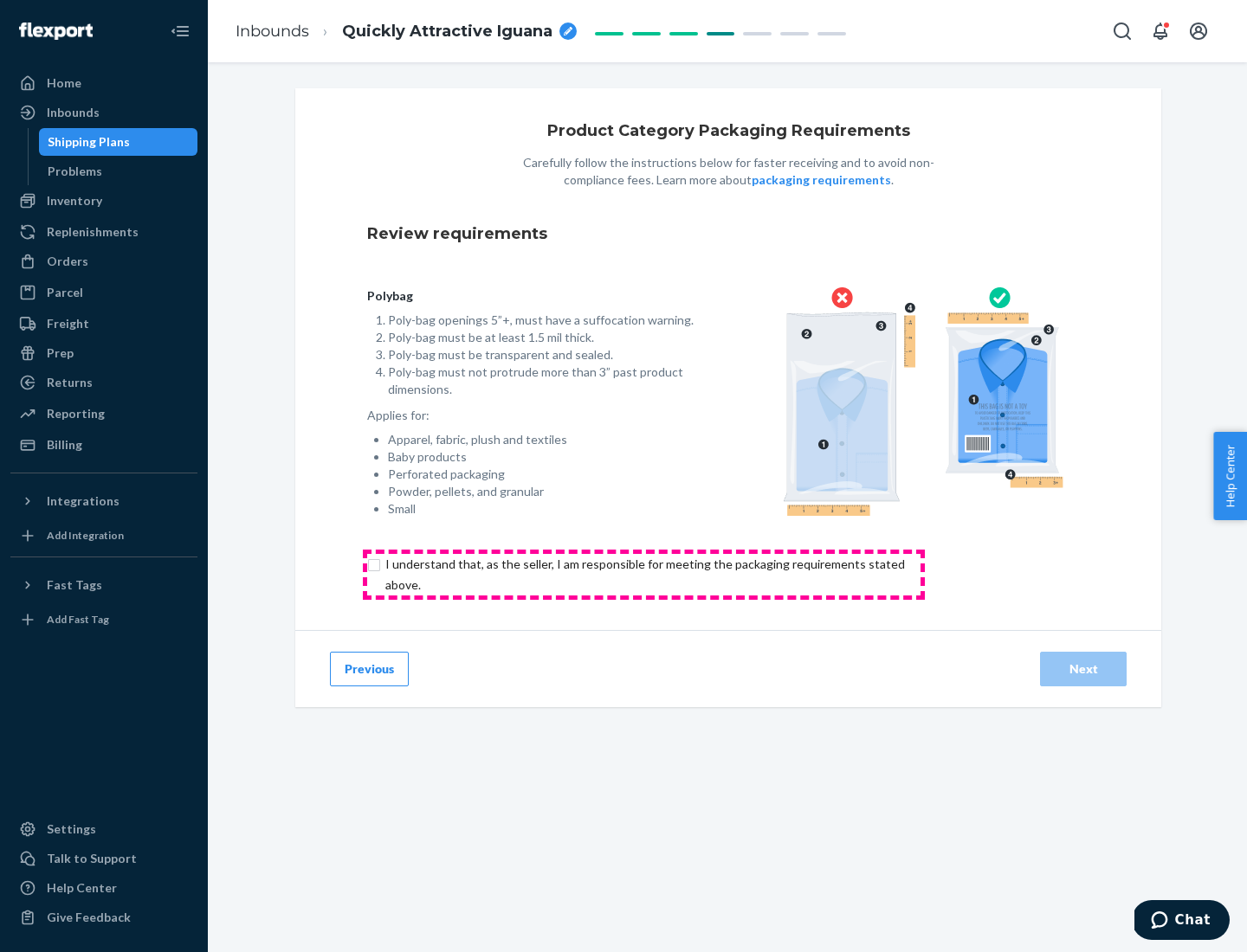
click at [643, 574] on input "checkbox" at bounding box center [655, 575] width 576 height 41
checkbox input "true"
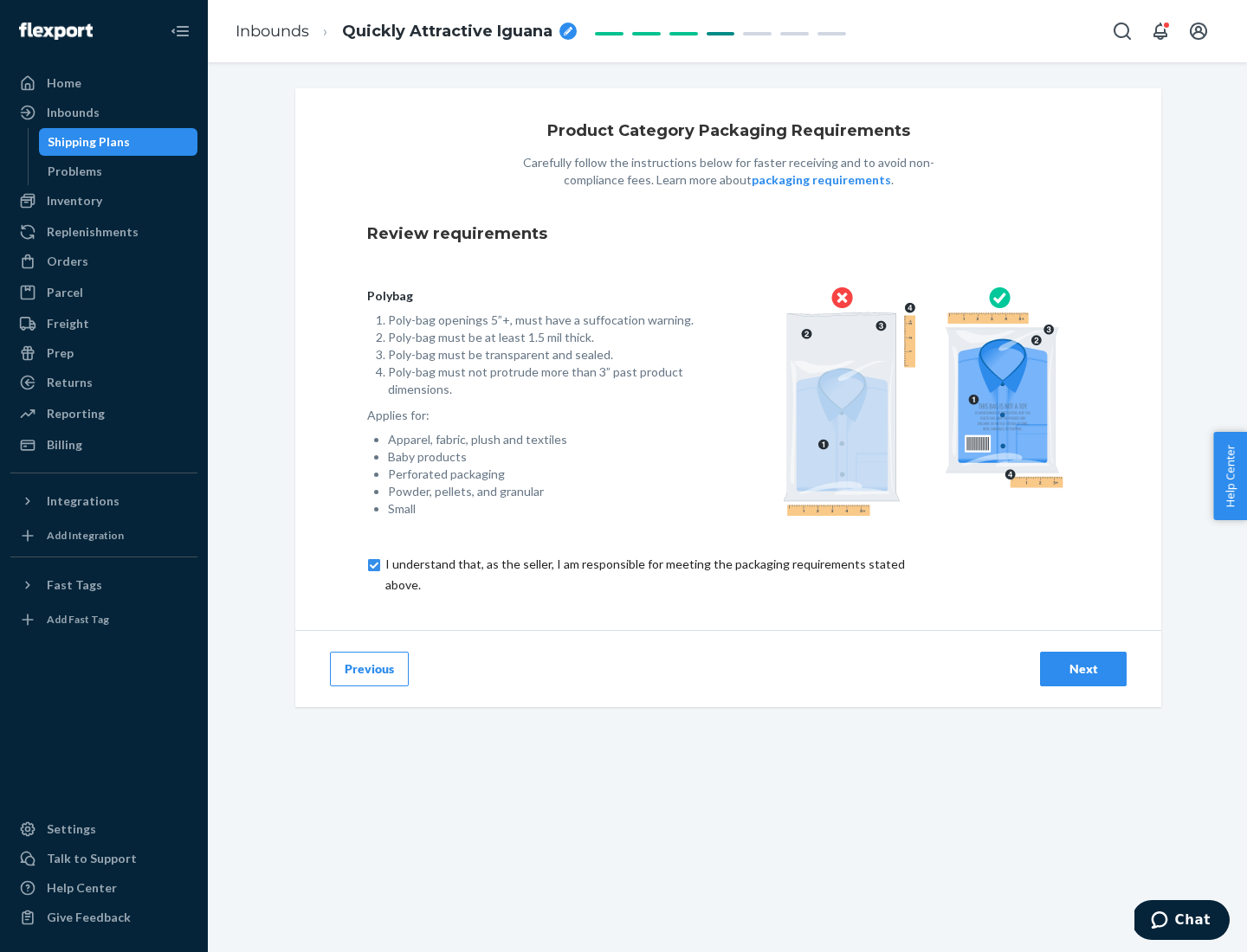
click at [1083, 668] on div "Next" at bounding box center [1083, 669] width 57 height 17
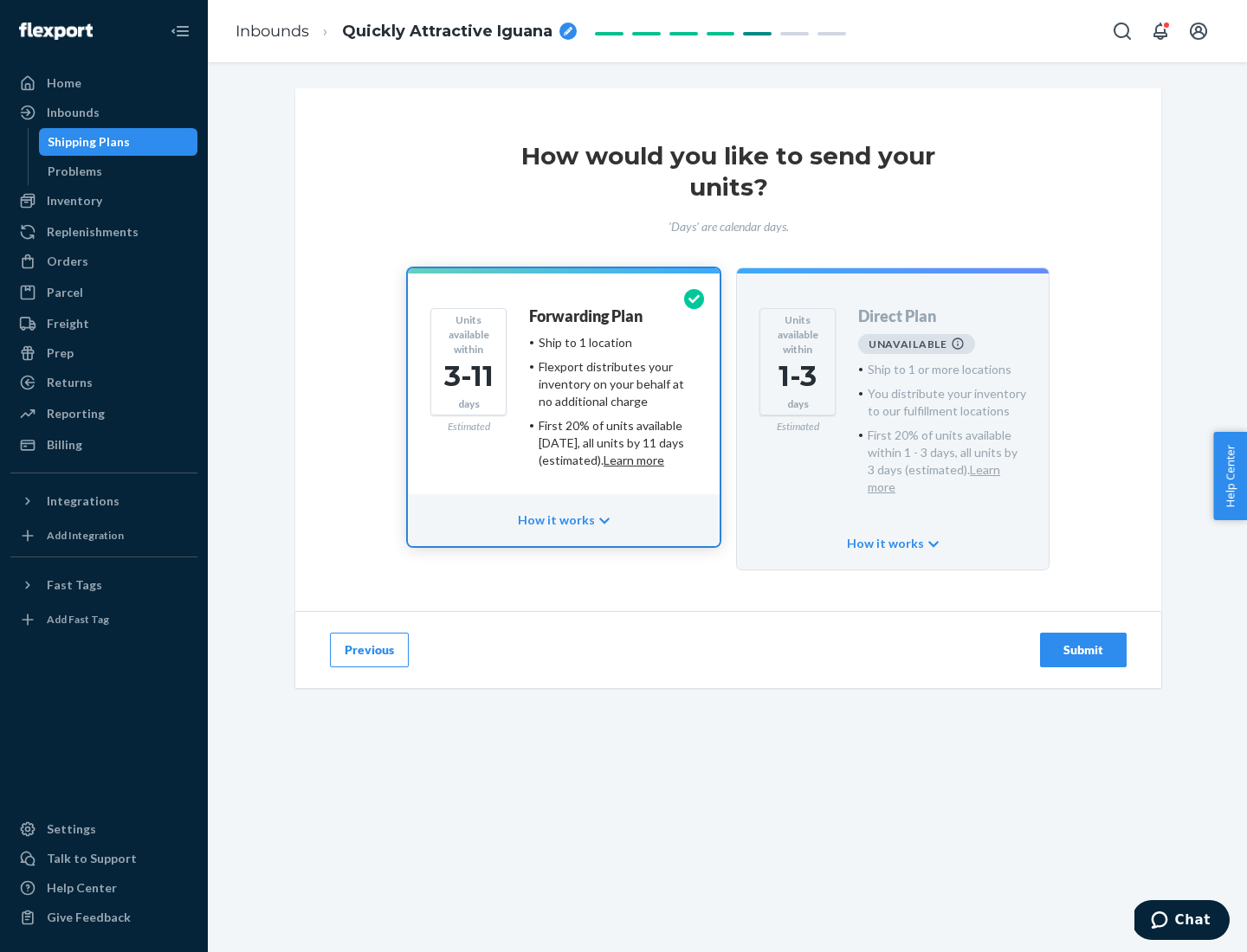
click at [587, 316] on h4 "Forwarding Plan" at bounding box center [586, 316] width 114 height 17
click at [1083, 642] on div "Submit" at bounding box center [1083, 650] width 57 height 17
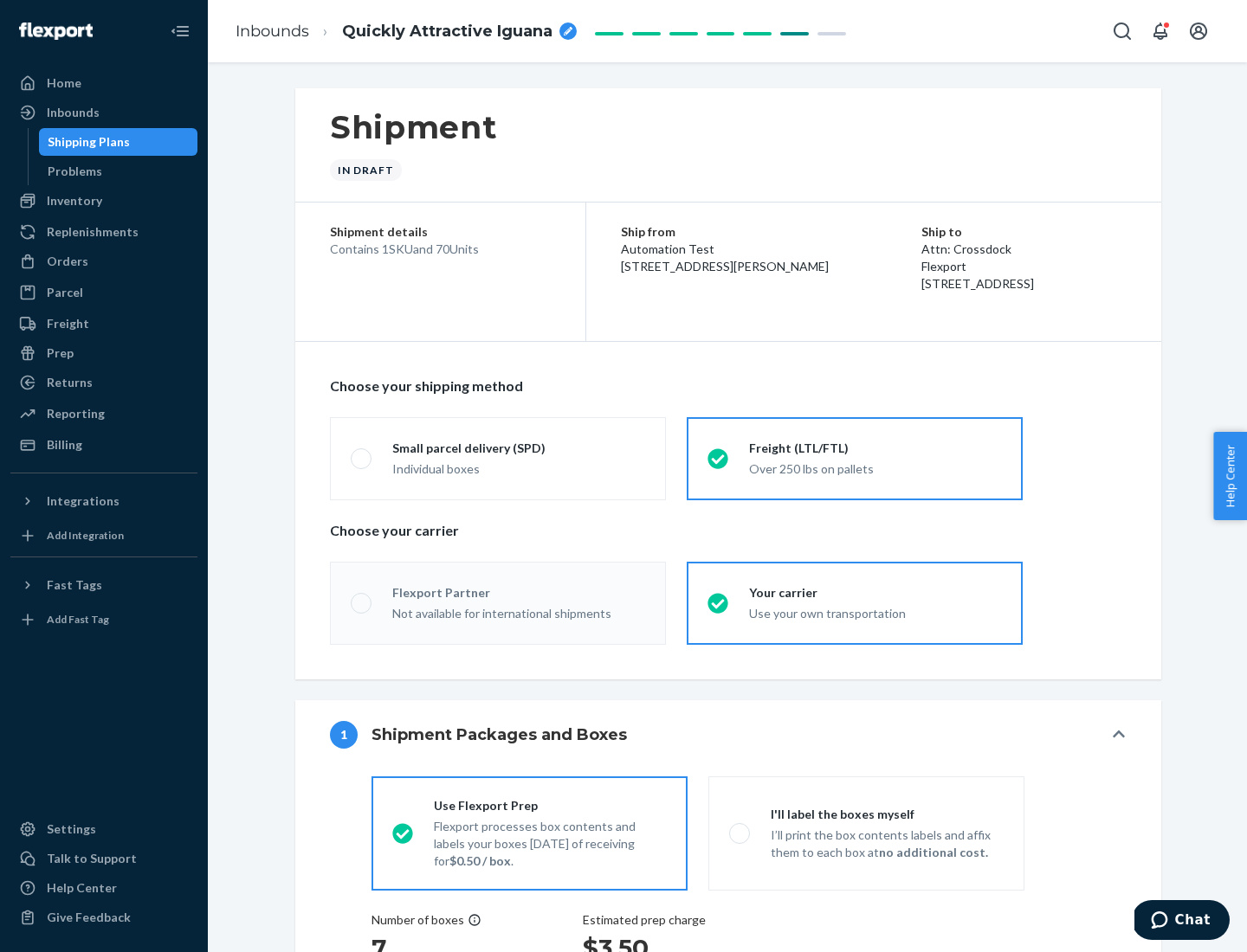
radio input "true"
radio input "false"
radio input "true"
radio input "false"
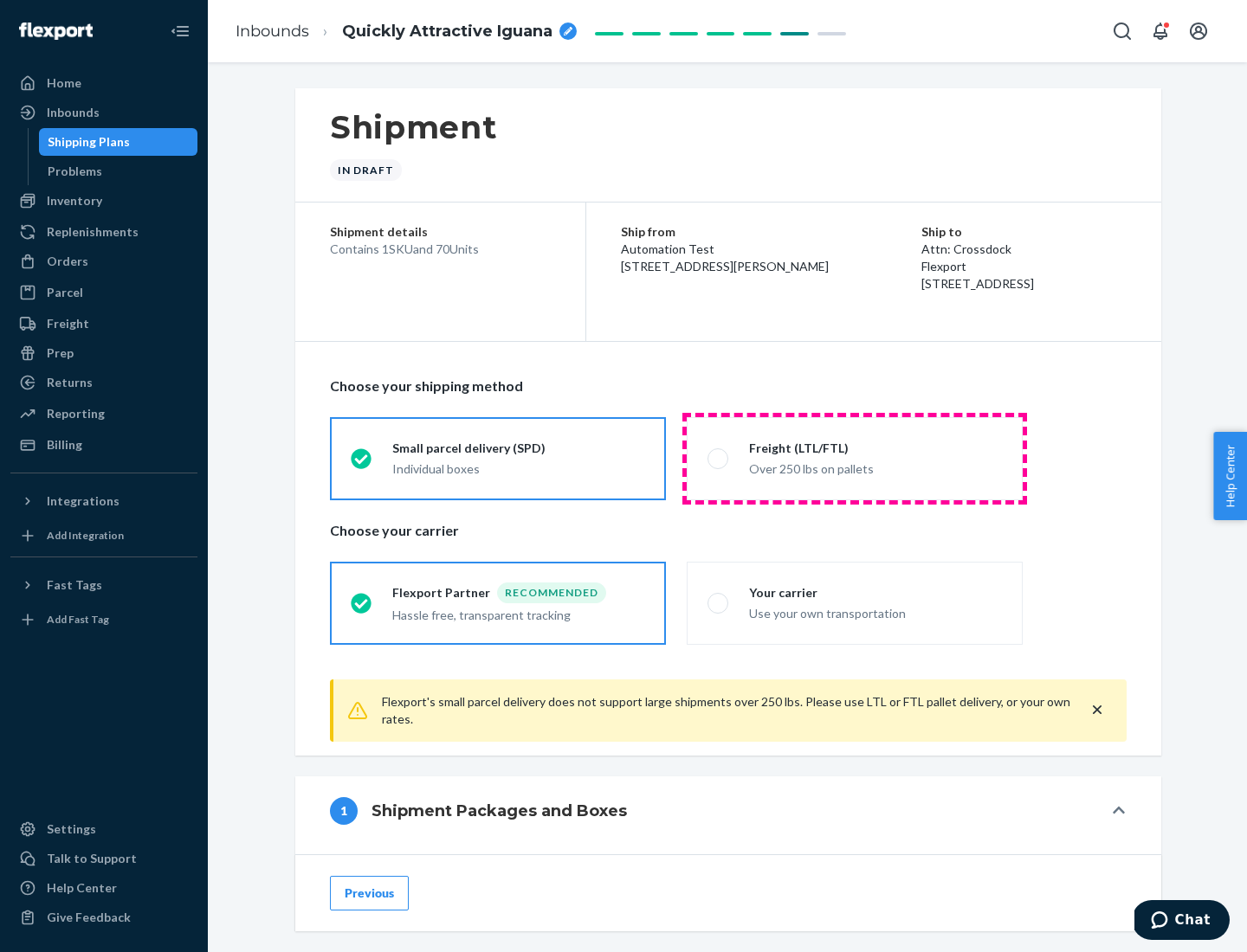
click at [855, 458] on div "Over 250 lbs on pallets" at bounding box center [876, 467] width 252 height 21
click at [719, 458] on input "Freight (LTL/FTL) Over 250 lbs on pallets" at bounding box center [712, 458] width 11 height 11
radio input "true"
radio input "false"
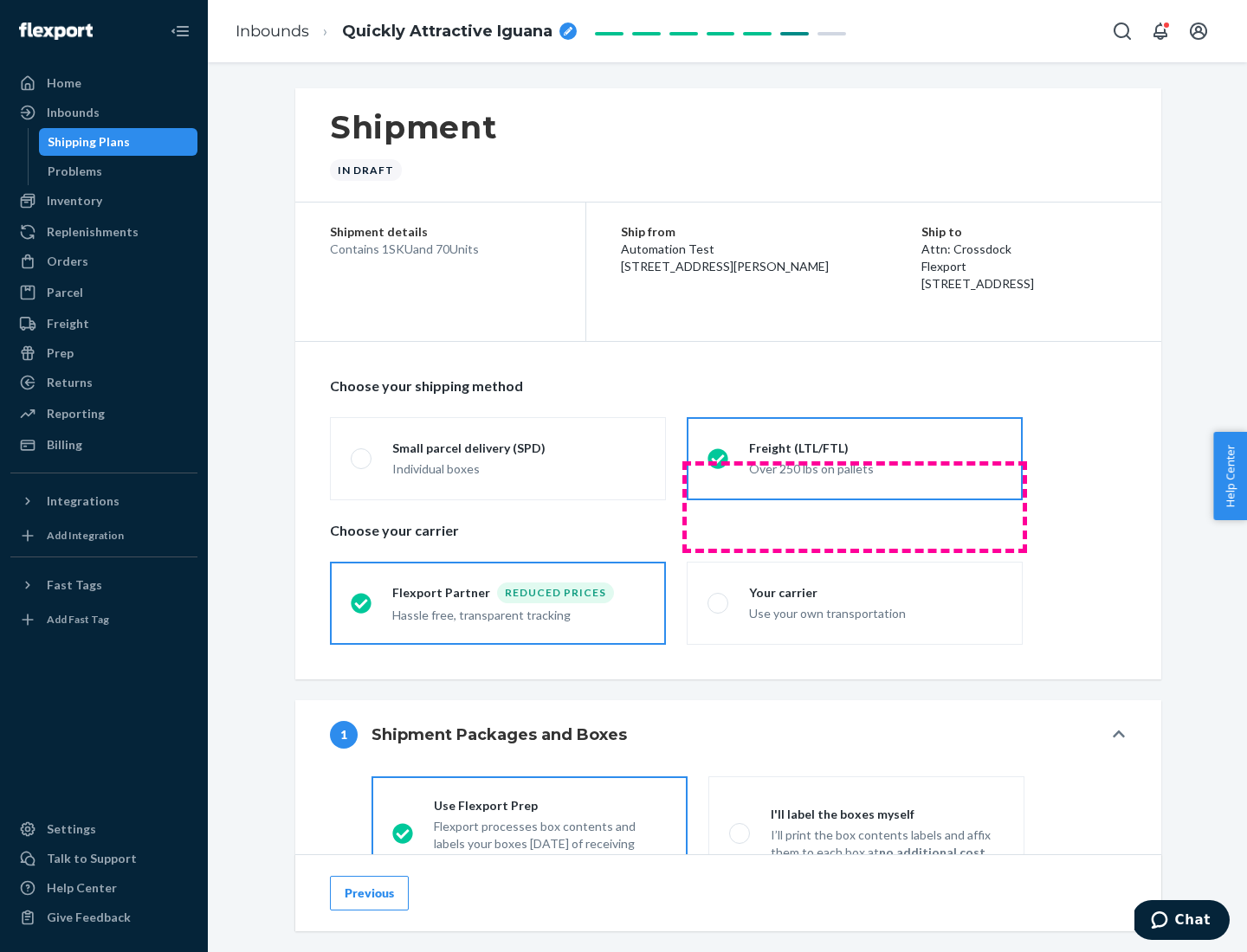
scroll to position [96, 0]
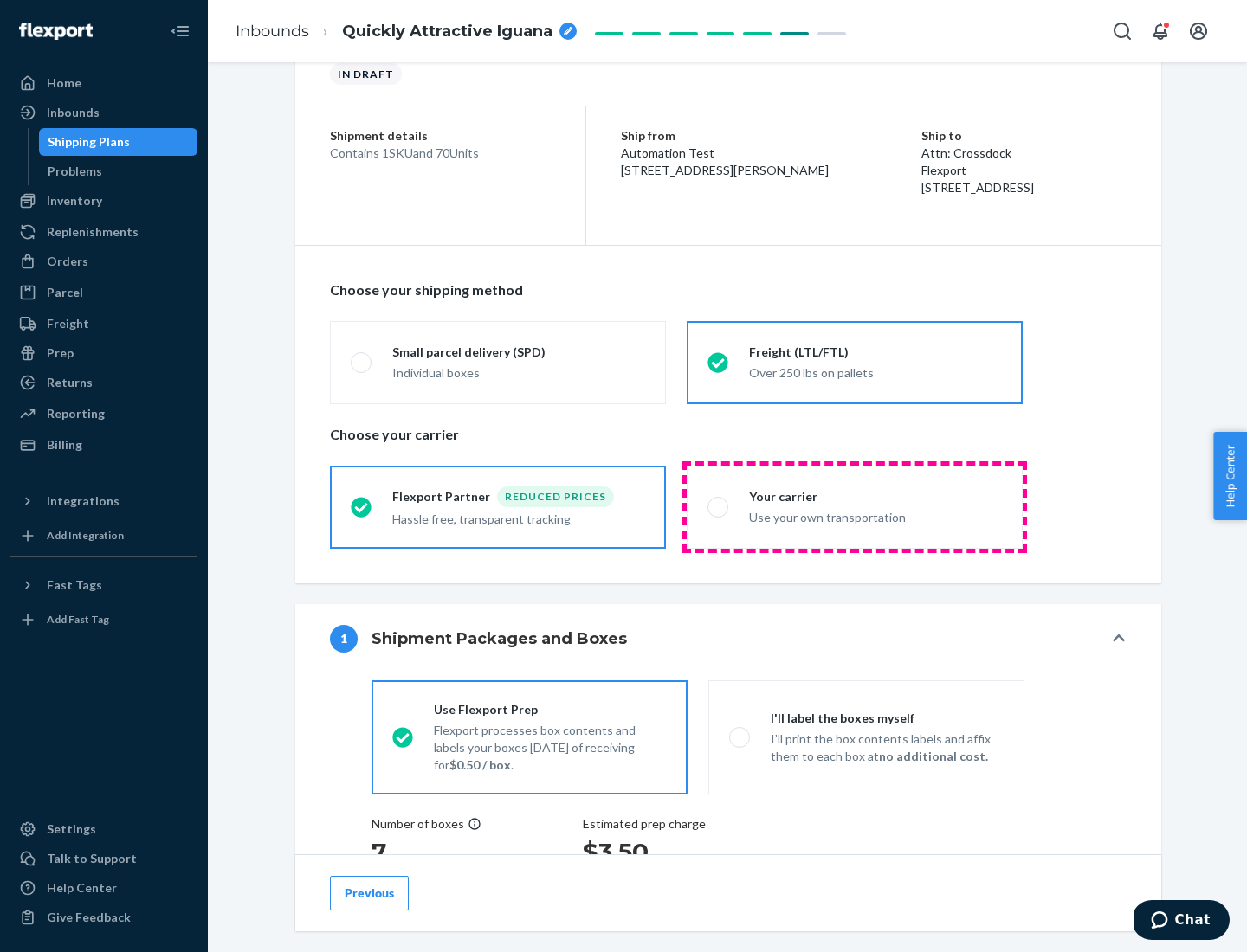
click at [855, 507] on div "Use your own transportation" at bounding box center [876, 516] width 252 height 21
click at [719, 507] on input "Your carrier Use your own transportation" at bounding box center [712, 507] width 11 height 11
radio input "true"
radio input "false"
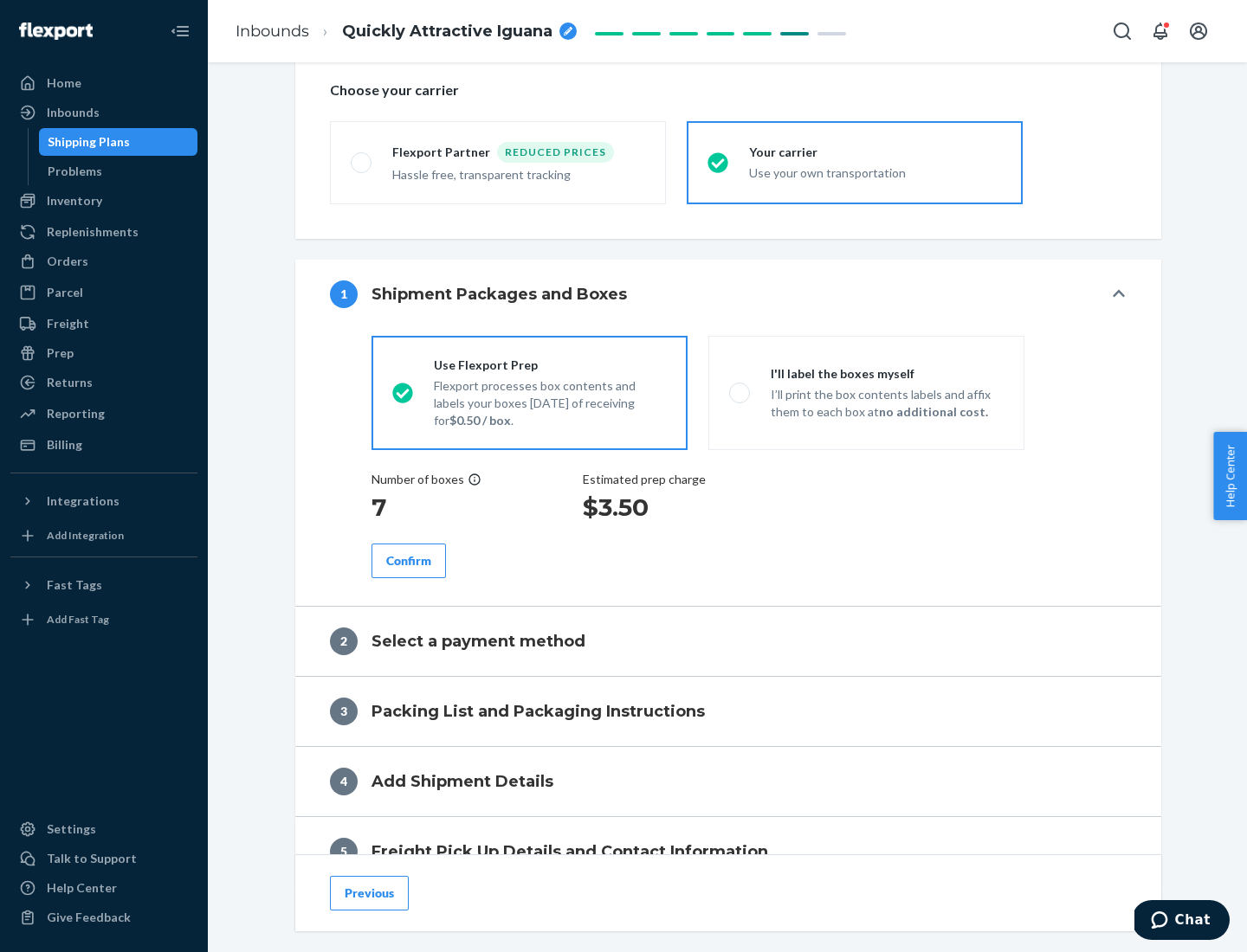
scroll to position [326, 0]
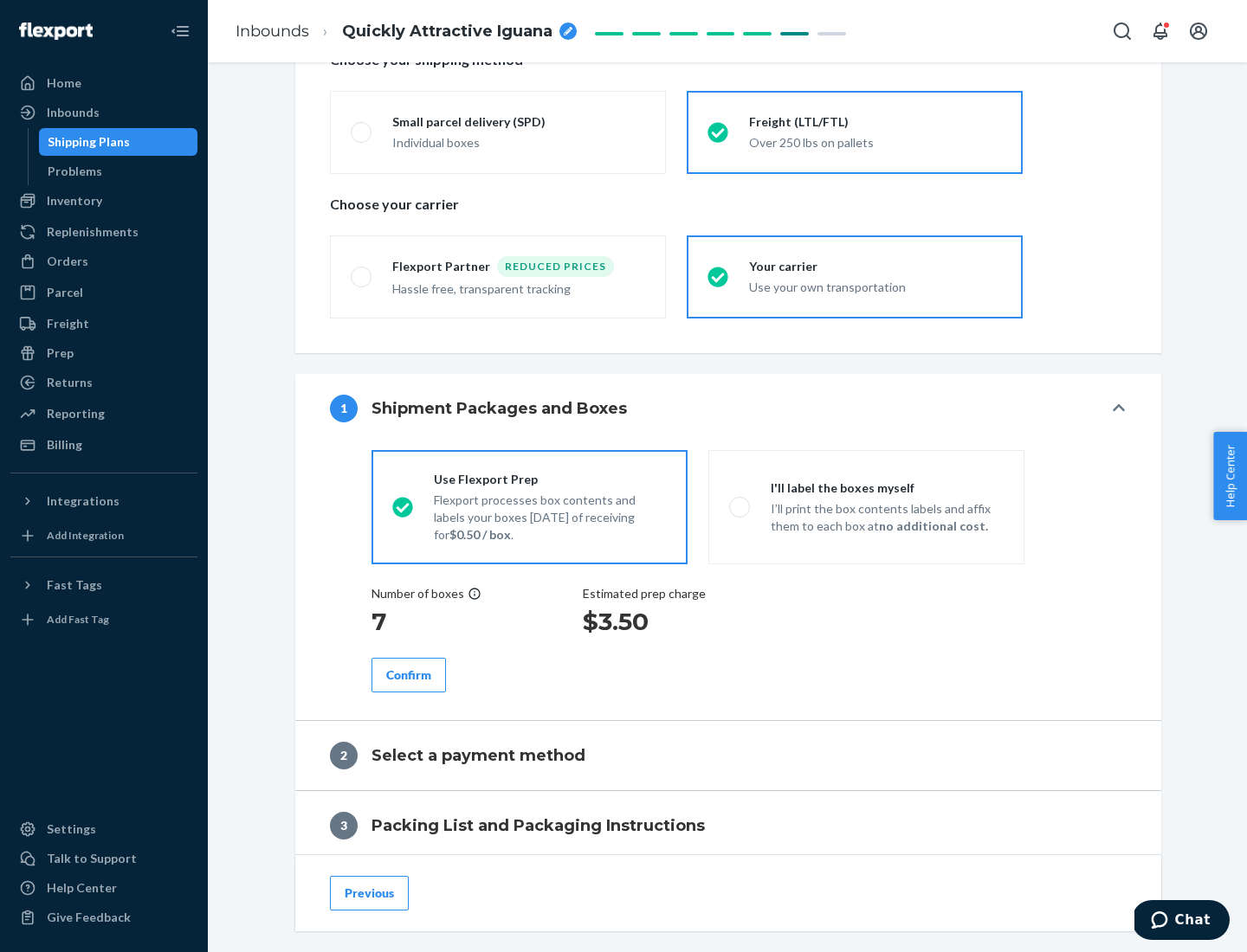
click at [866, 507] on p "I’ll print the box contents labels and affix them to each box at no additional …" at bounding box center [887, 517] width 233 height 34
click at [740, 507] on input "I'll label the boxes myself I’ll print the box contents labels and affix them t…" at bounding box center [735, 507] width 11 height 11
radio input "true"
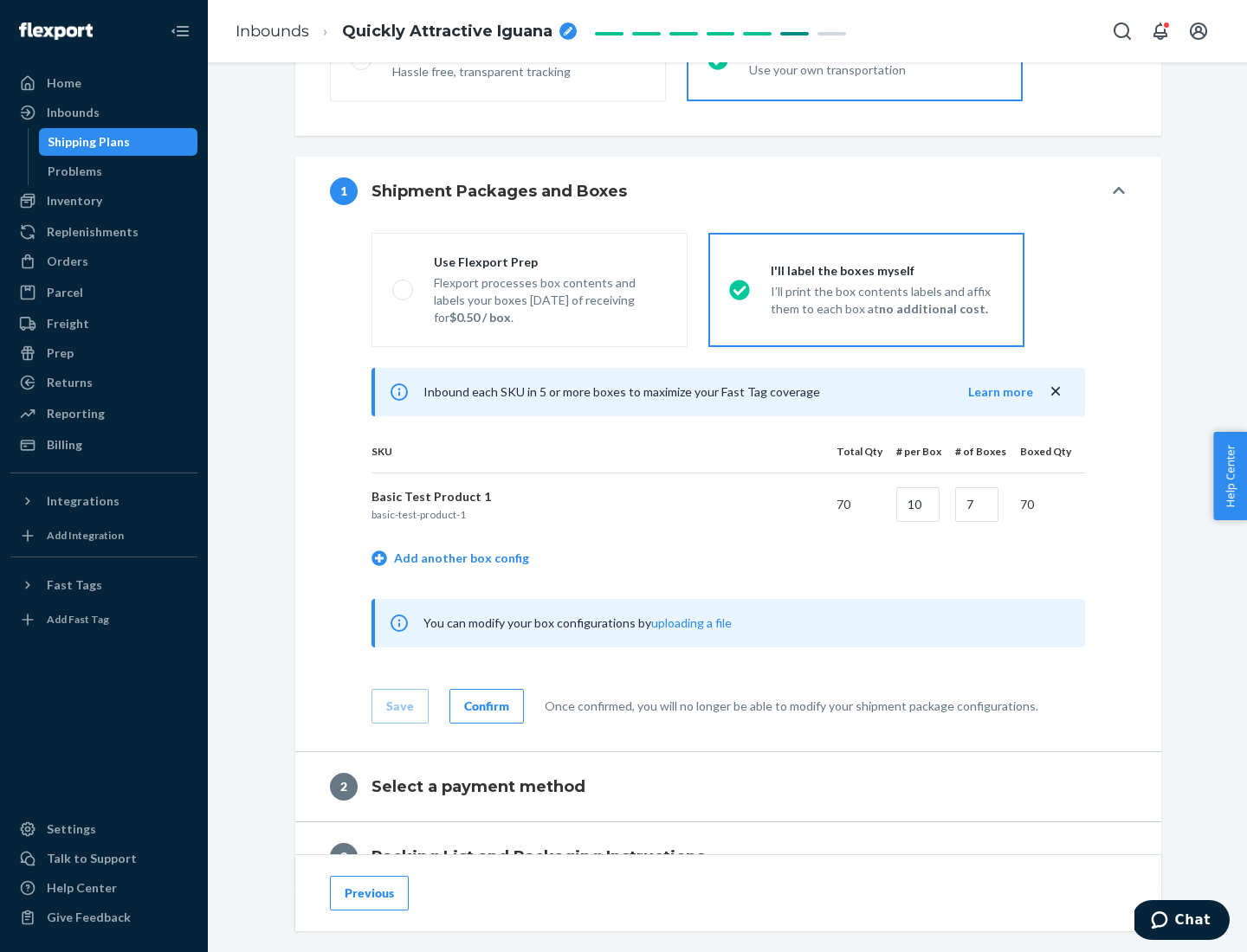
scroll to position [298, 0]
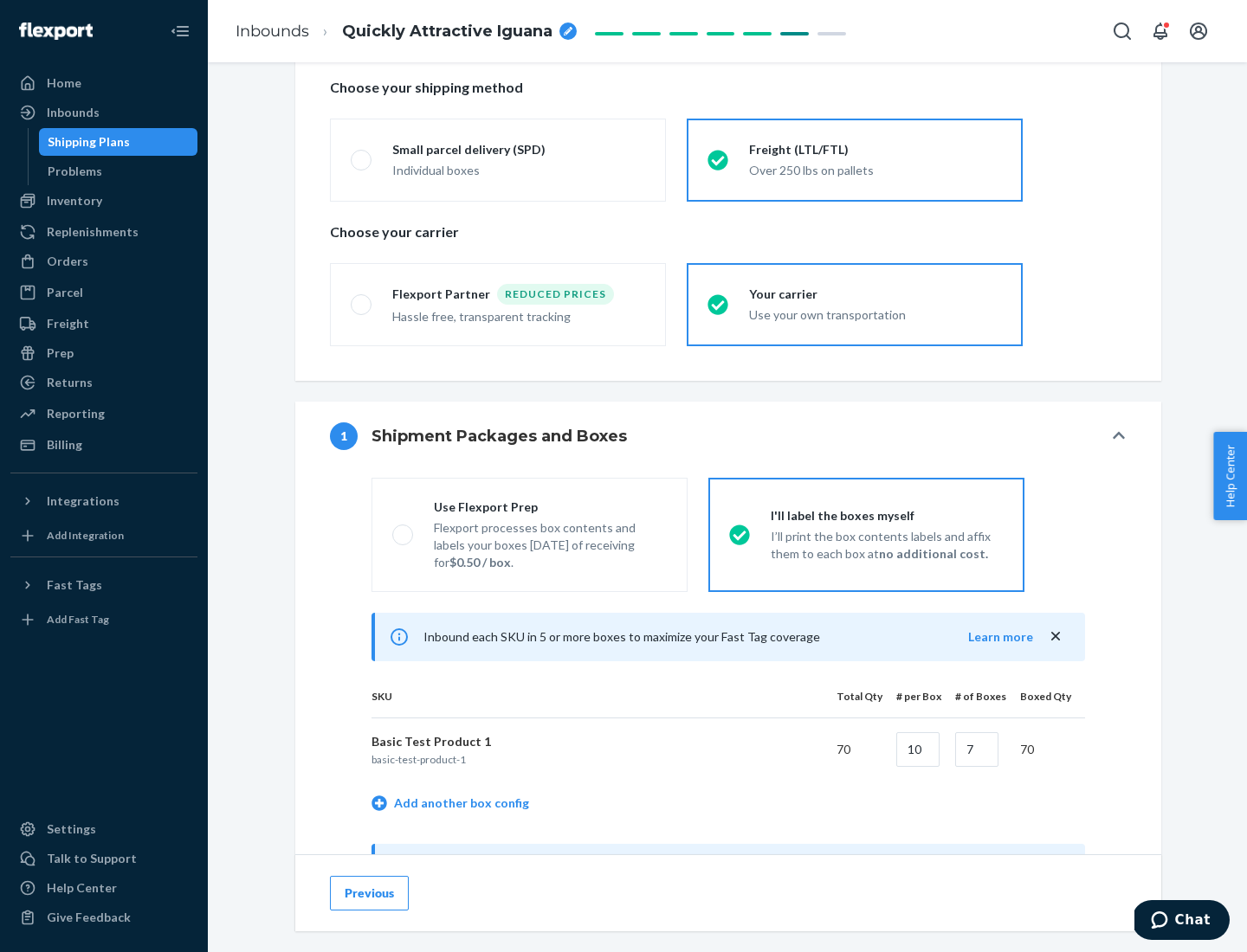
click at [550, 507] on div "Use Flexport Prep" at bounding box center [550, 507] width 233 height 17
click at [403, 529] on input "Use Flexport Prep Flexport processes box contents and labels your boxes [DATE] …" at bounding box center [398, 535] width 11 height 11
radio input "true"
radio input "false"
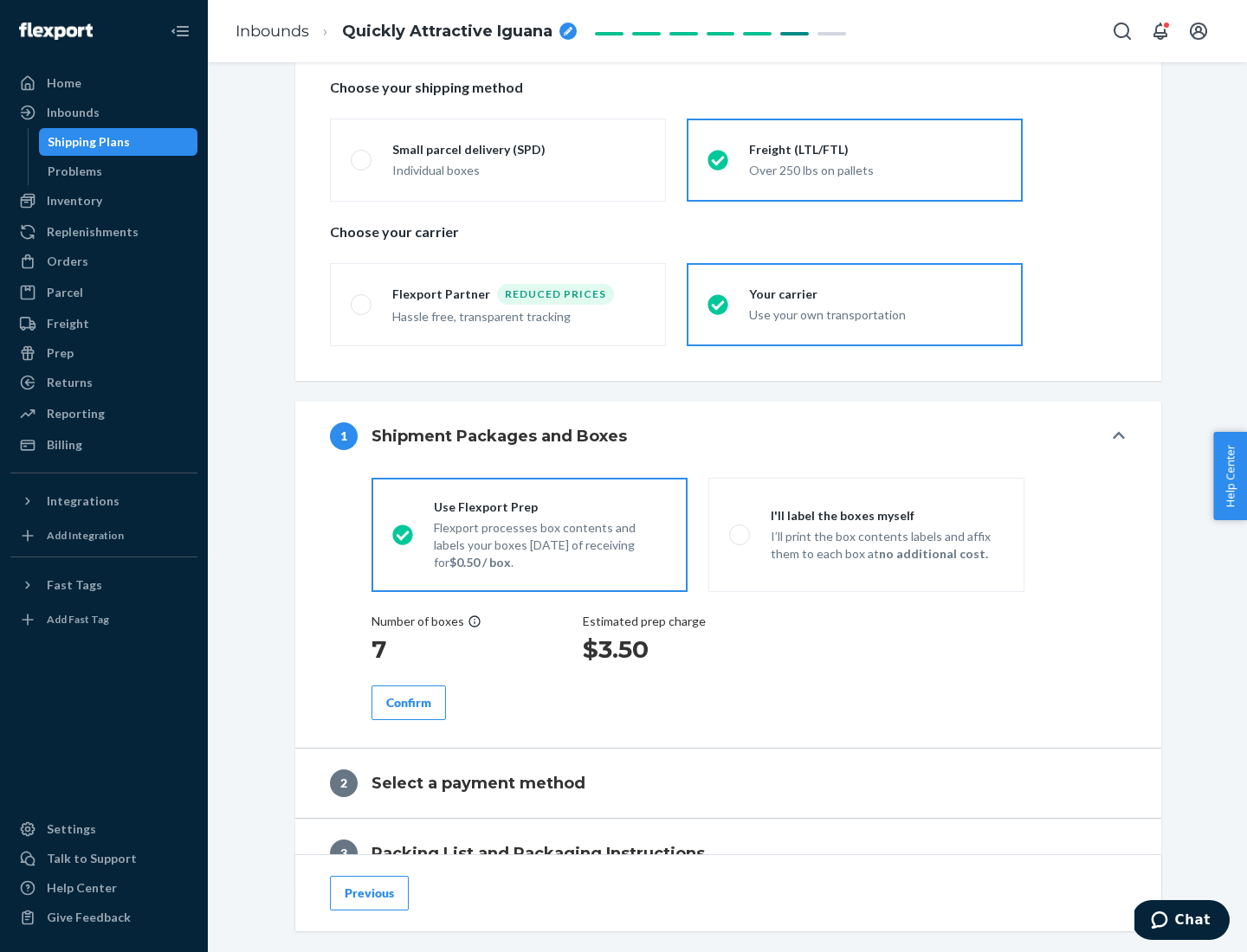
scroll to position [494, 0]
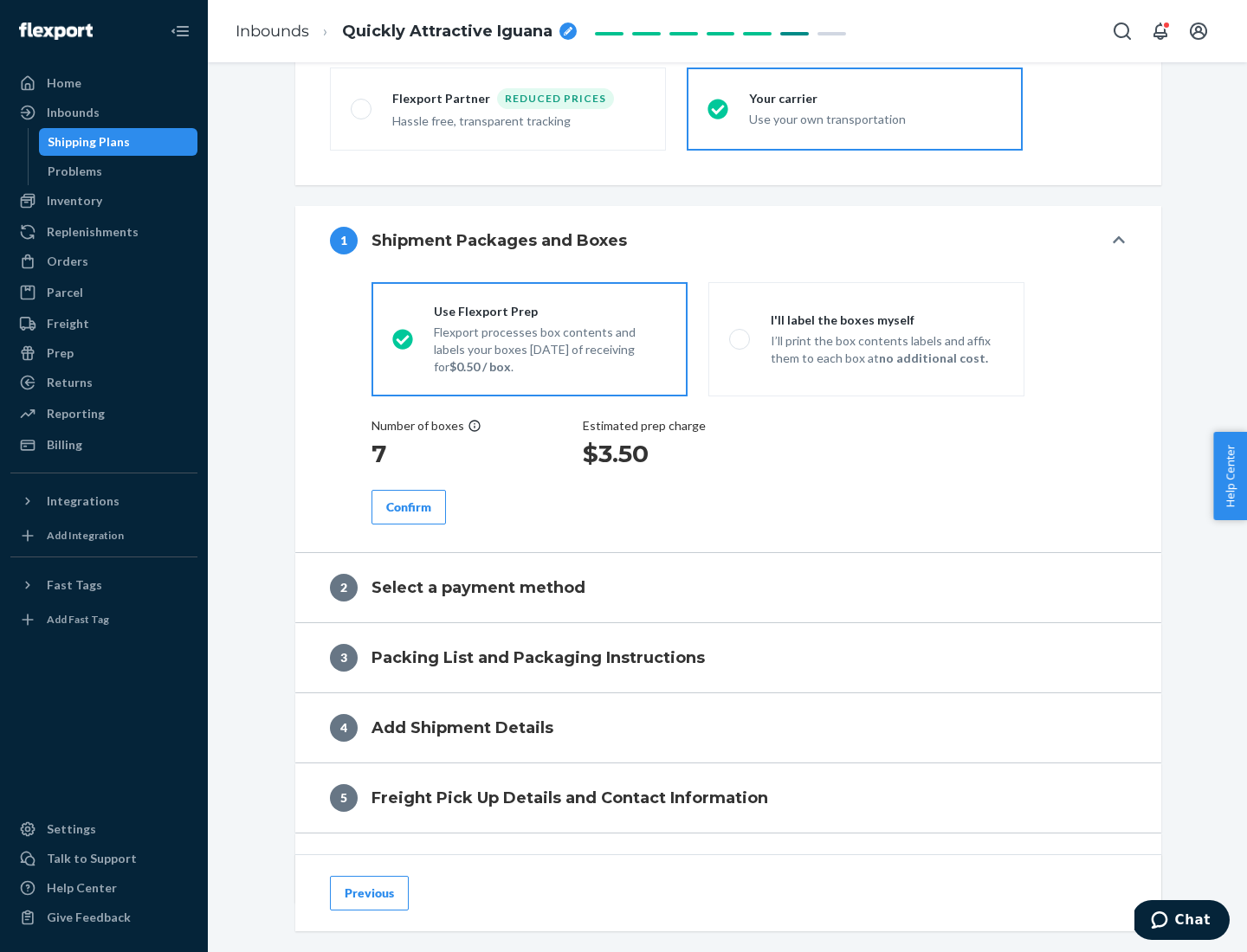
click at [408, 507] on div "Confirm" at bounding box center [408, 507] width 45 height 17
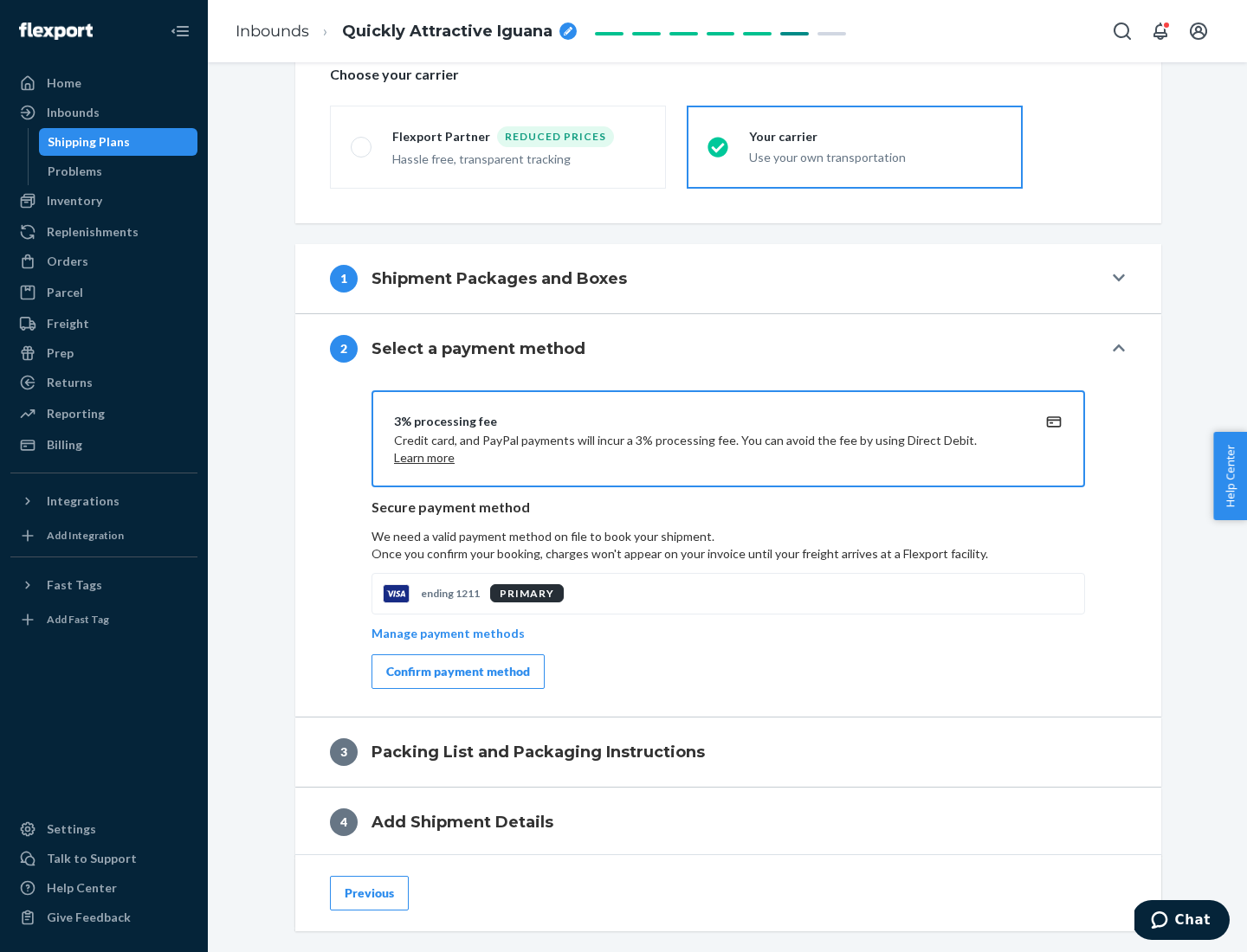
scroll to position [620, 0]
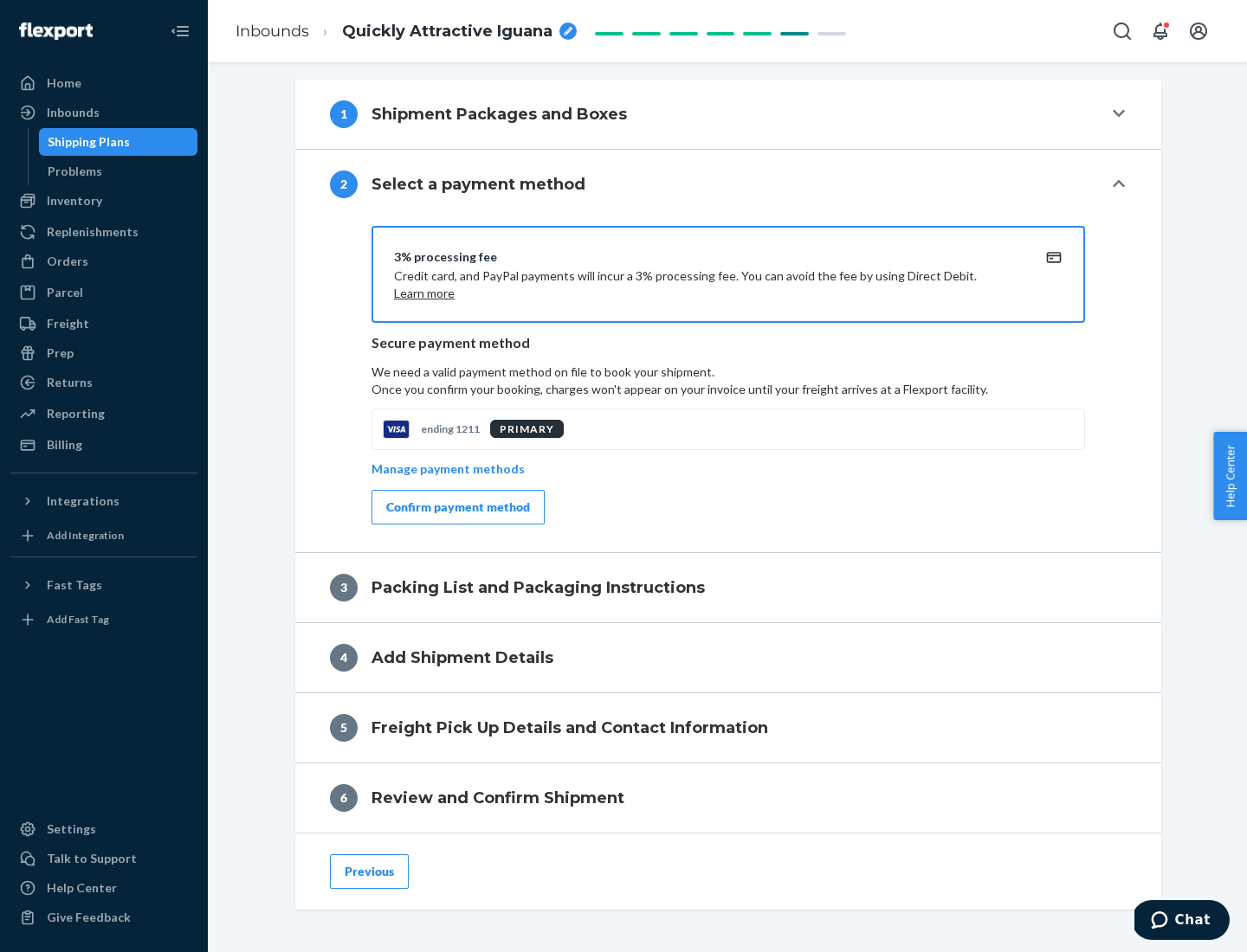
click at [456, 508] on div "Confirm payment method" at bounding box center [457, 507] width 143 height 17
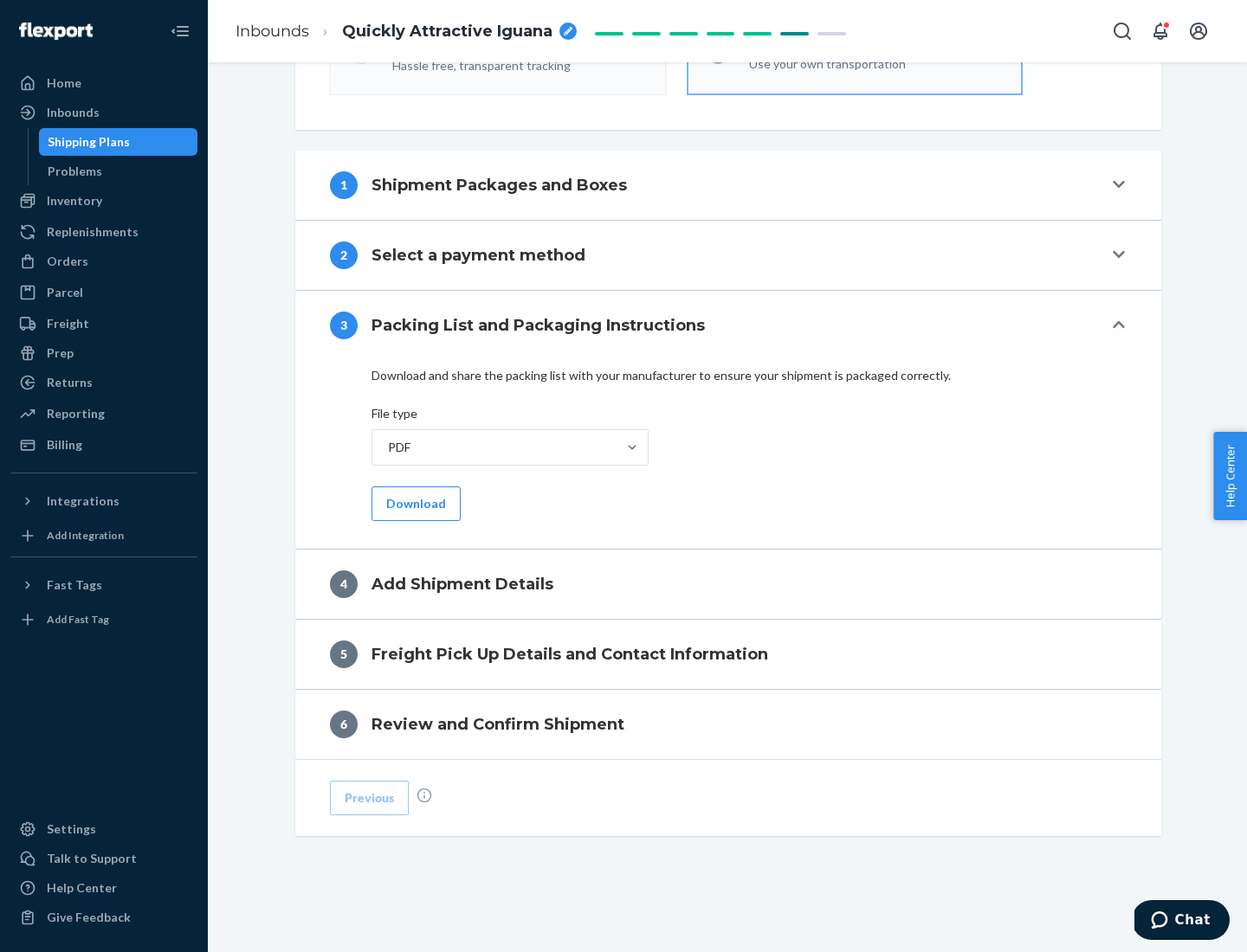
scroll to position [546, 0]
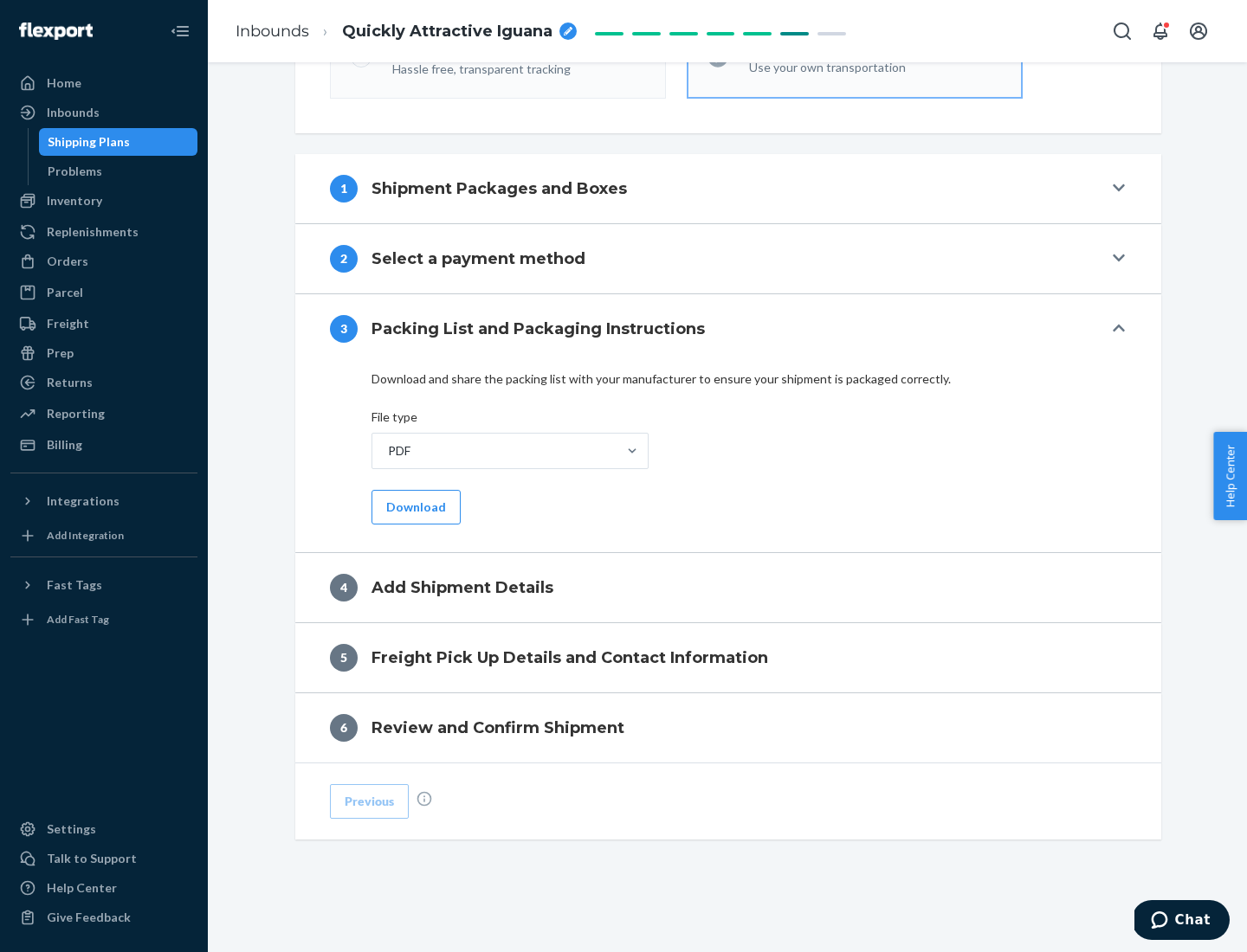
click at [414, 507] on button "Download" at bounding box center [416, 507] width 89 height 34
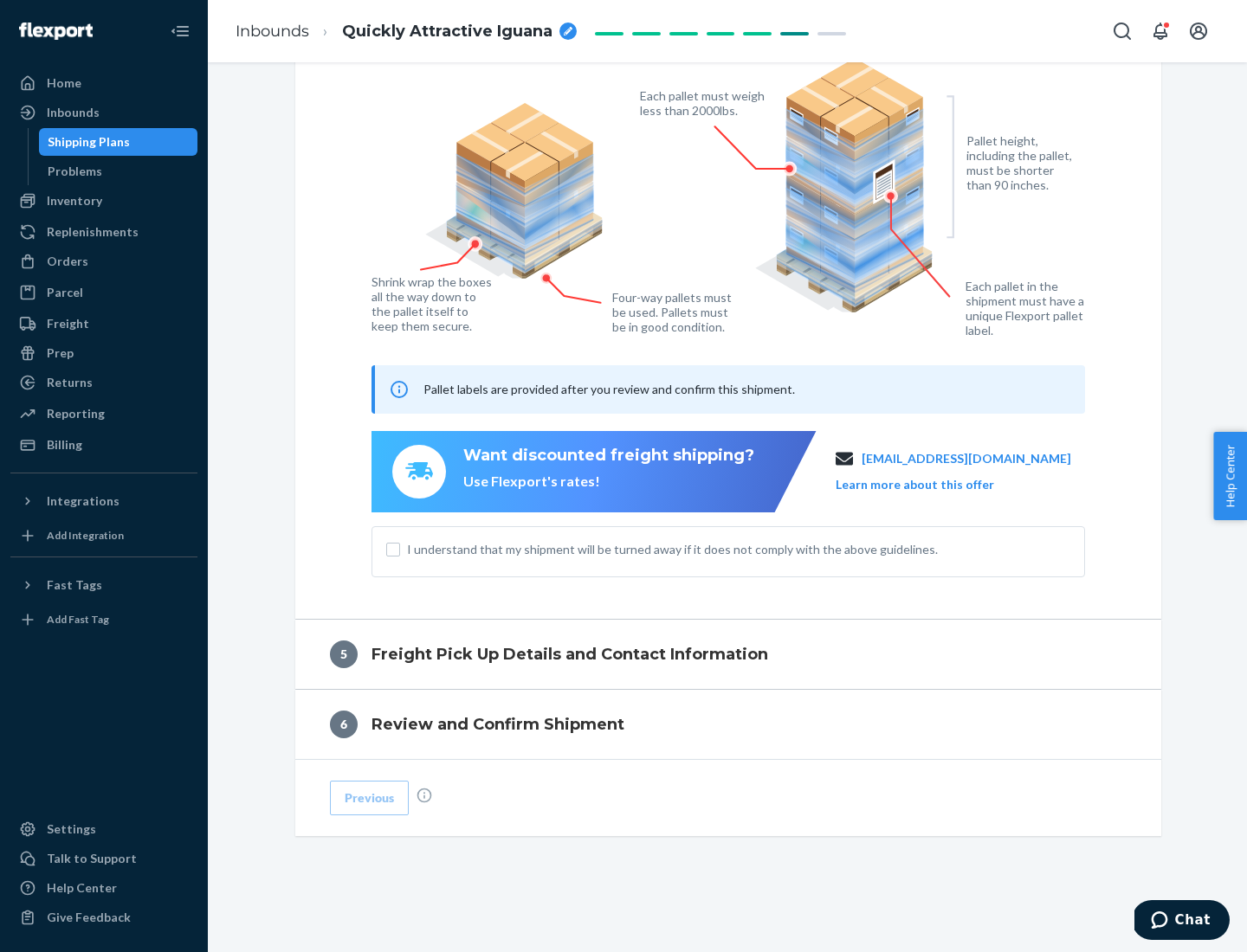
click at [729, 549] on span "I understand that my shipment will be turned away if it does not comply with th…" at bounding box center [738, 549] width 664 height 17
click at [400, 549] on input "I understand that my shipment will be turned away if it does not comply with th…" at bounding box center [392, 549] width 14 height 14
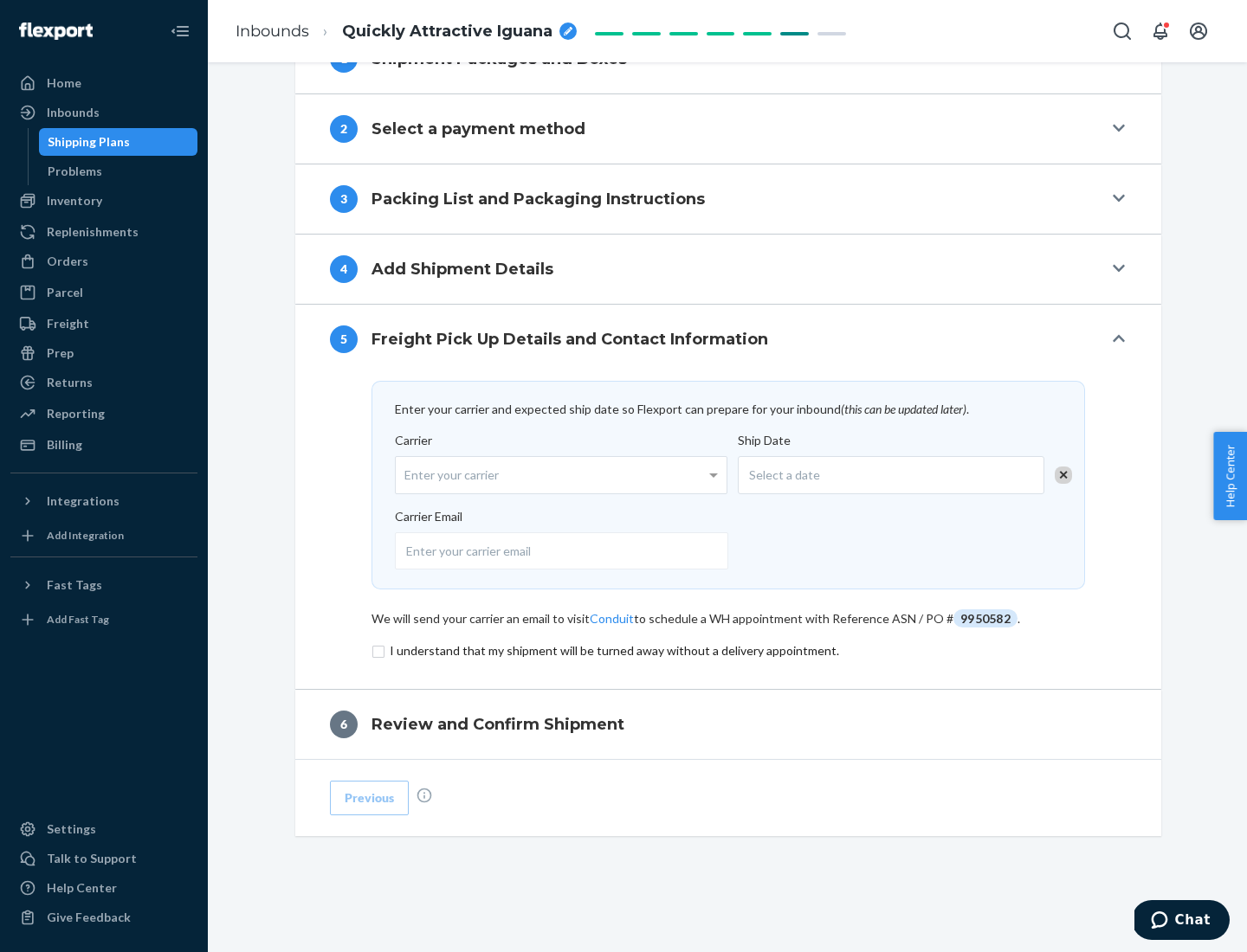
scroll to position [676, 0]
click at [729, 650] on input "checkbox" at bounding box center [728, 651] width 713 height 21
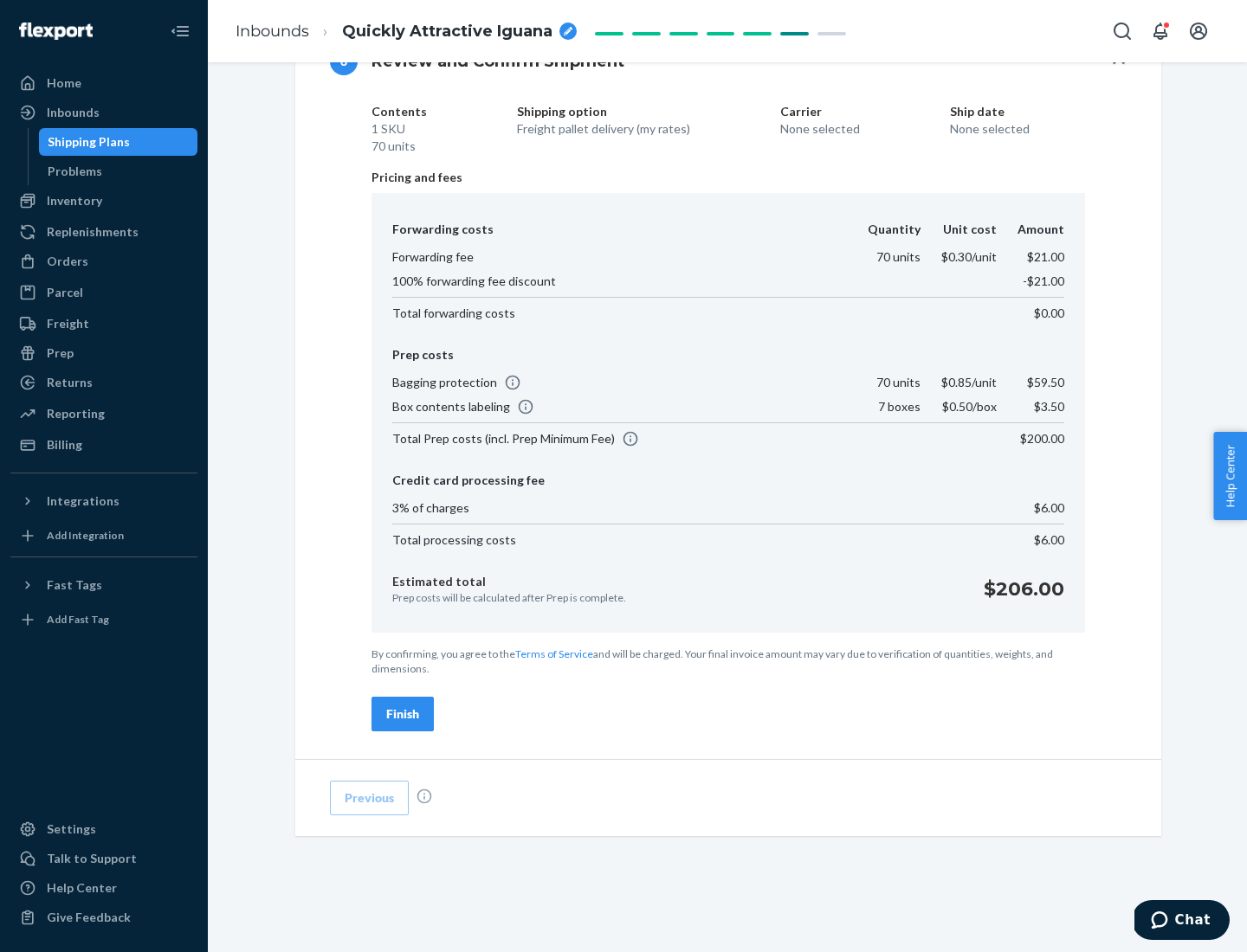
click at [403, 714] on div "Finish" at bounding box center [402, 714] width 32 height 17
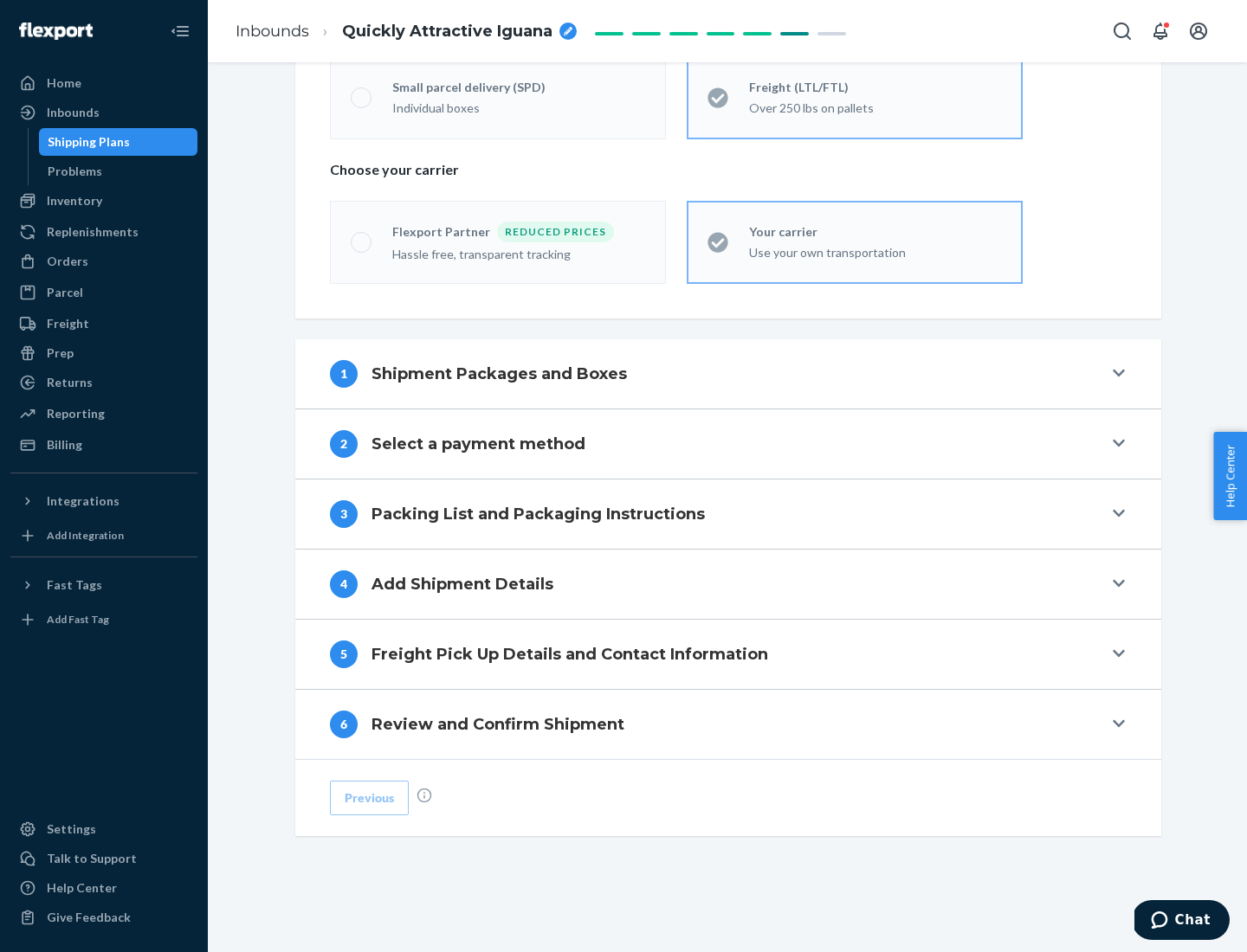
scroll to position [361, 0]
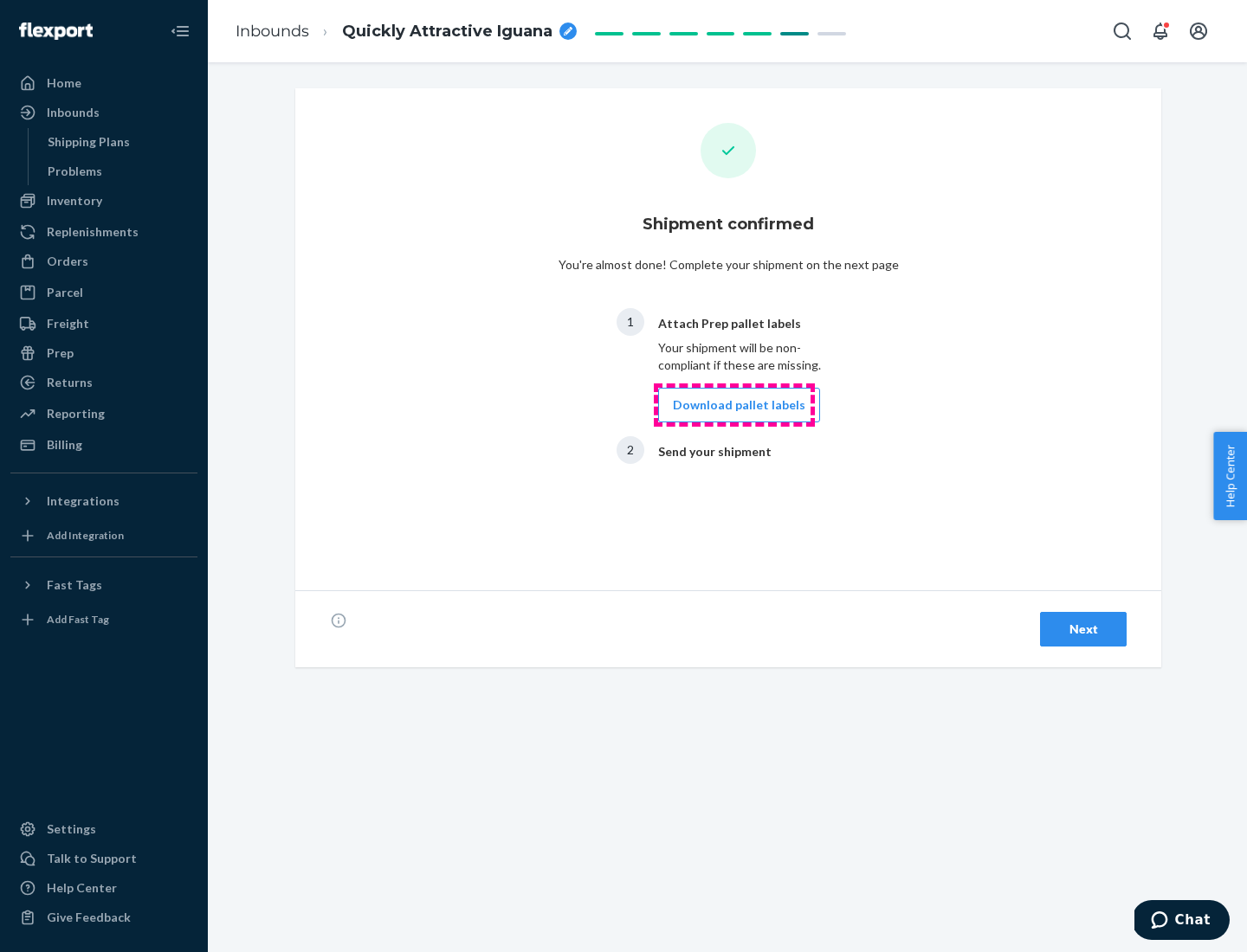
click at [734, 405] on button "Download pallet labels" at bounding box center [739, 405] width 162 height 34
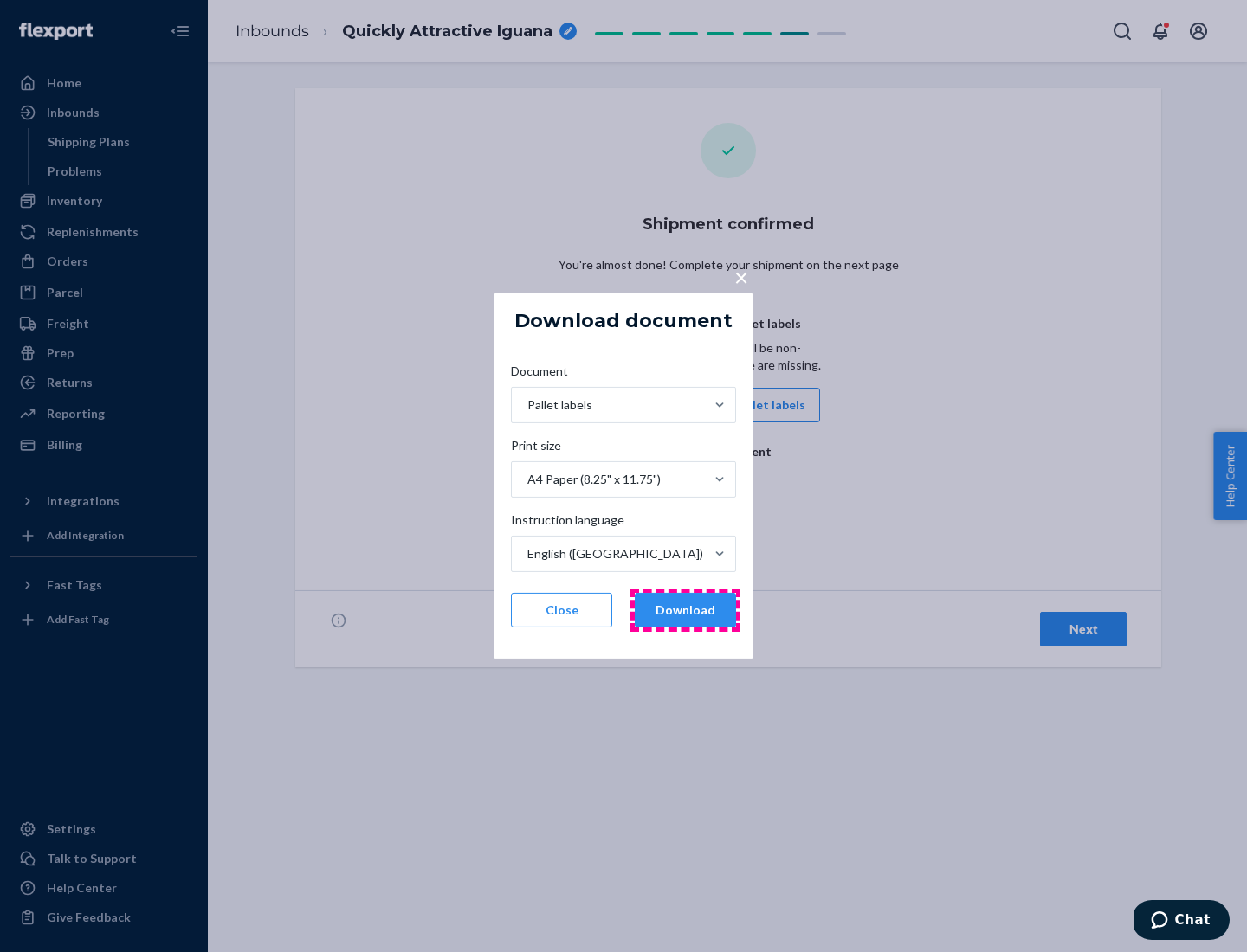
click at [685, 610] on button "Download" at bounding box center [685, 610] width 101 height 34
click at [740, 276] on span "×" at bounding box center [740, 277] width 14 height 30
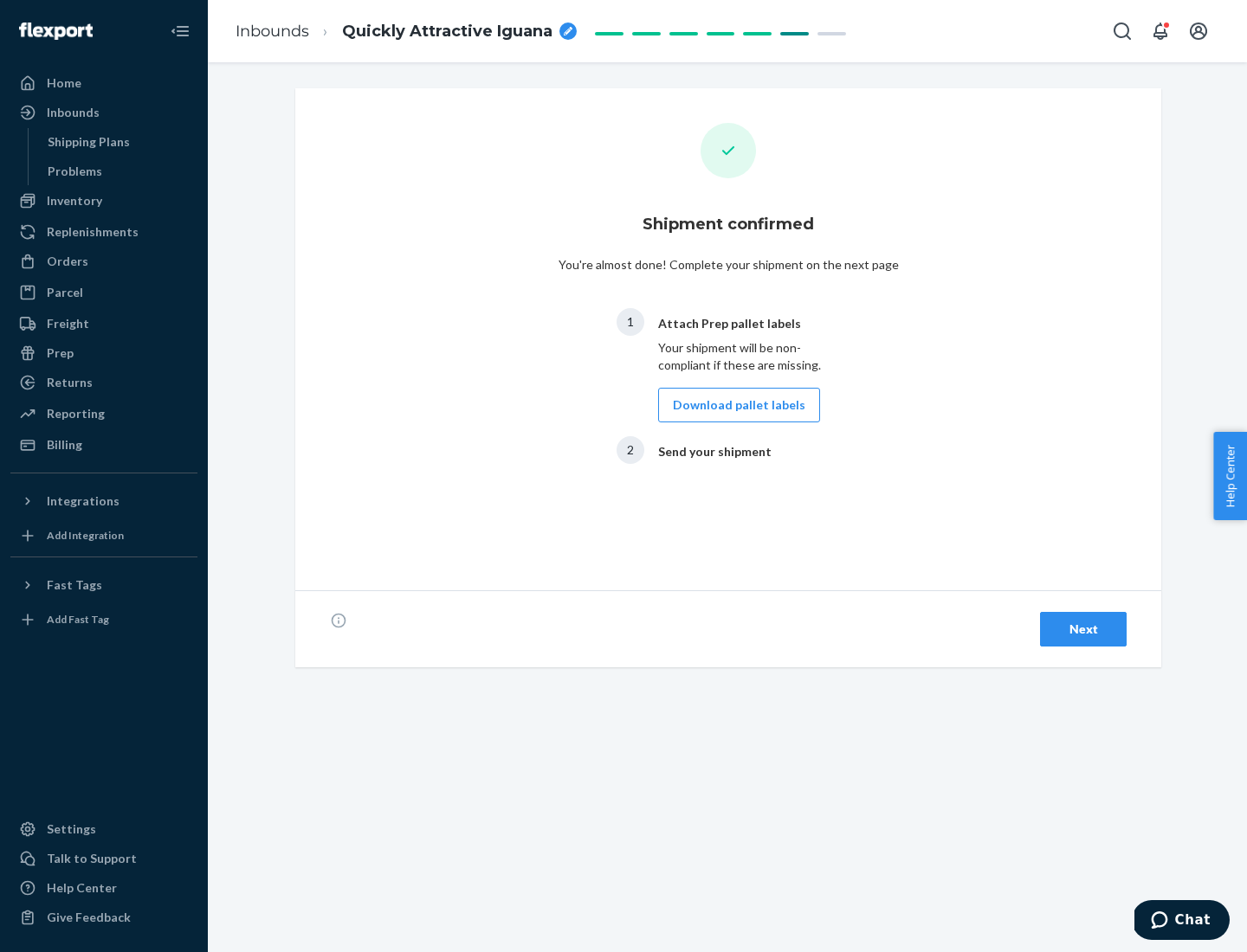
click at [1083, 629] on div "Next" at bounding box center [1083, 628] width 57 height 17
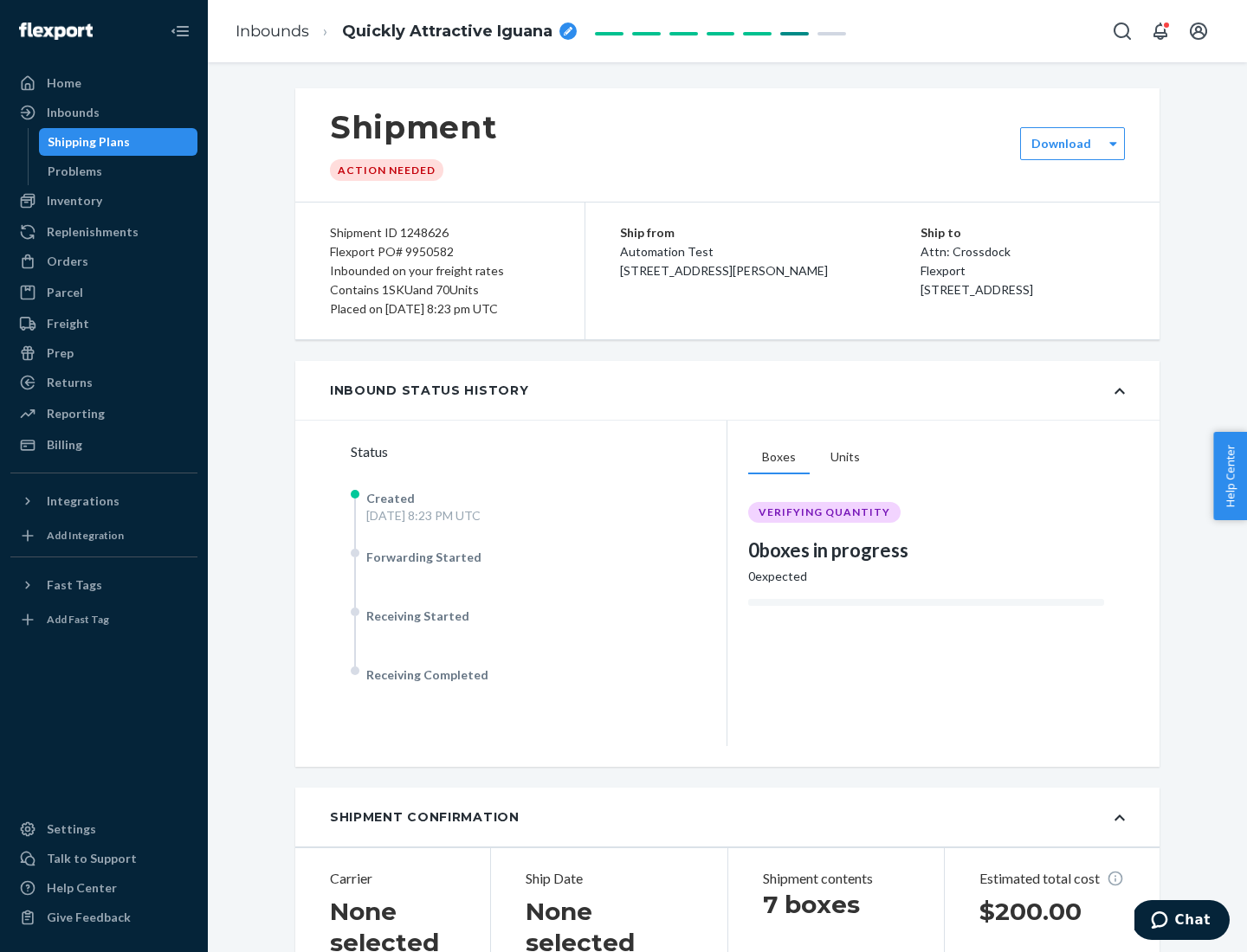
scroll to position [371, 0]
